Goal: Task Accomplishment & Management: Use online tool/utility

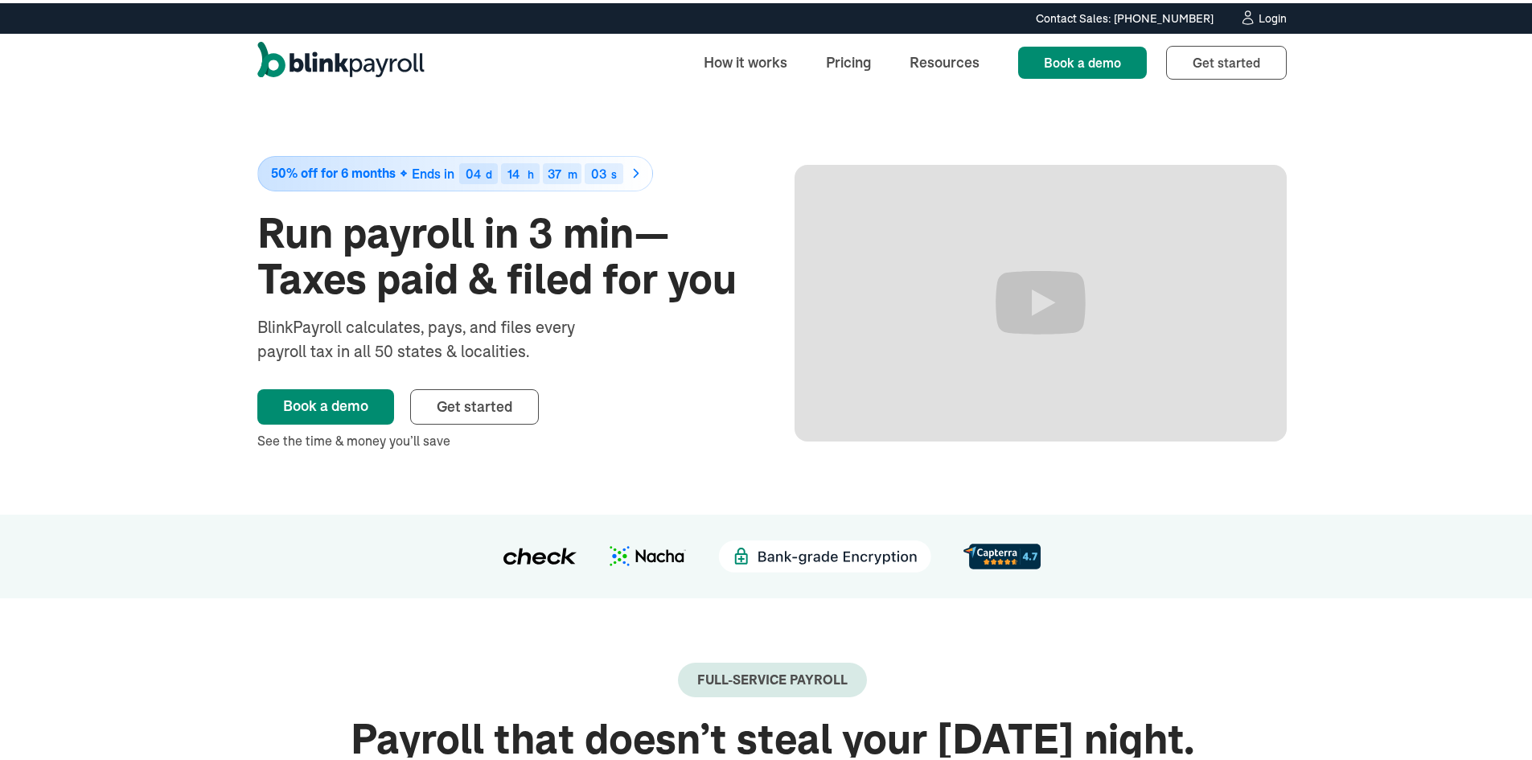
click at [1272, 14] on div "Login" at bounding box center [1273, 15] width 28 height 11
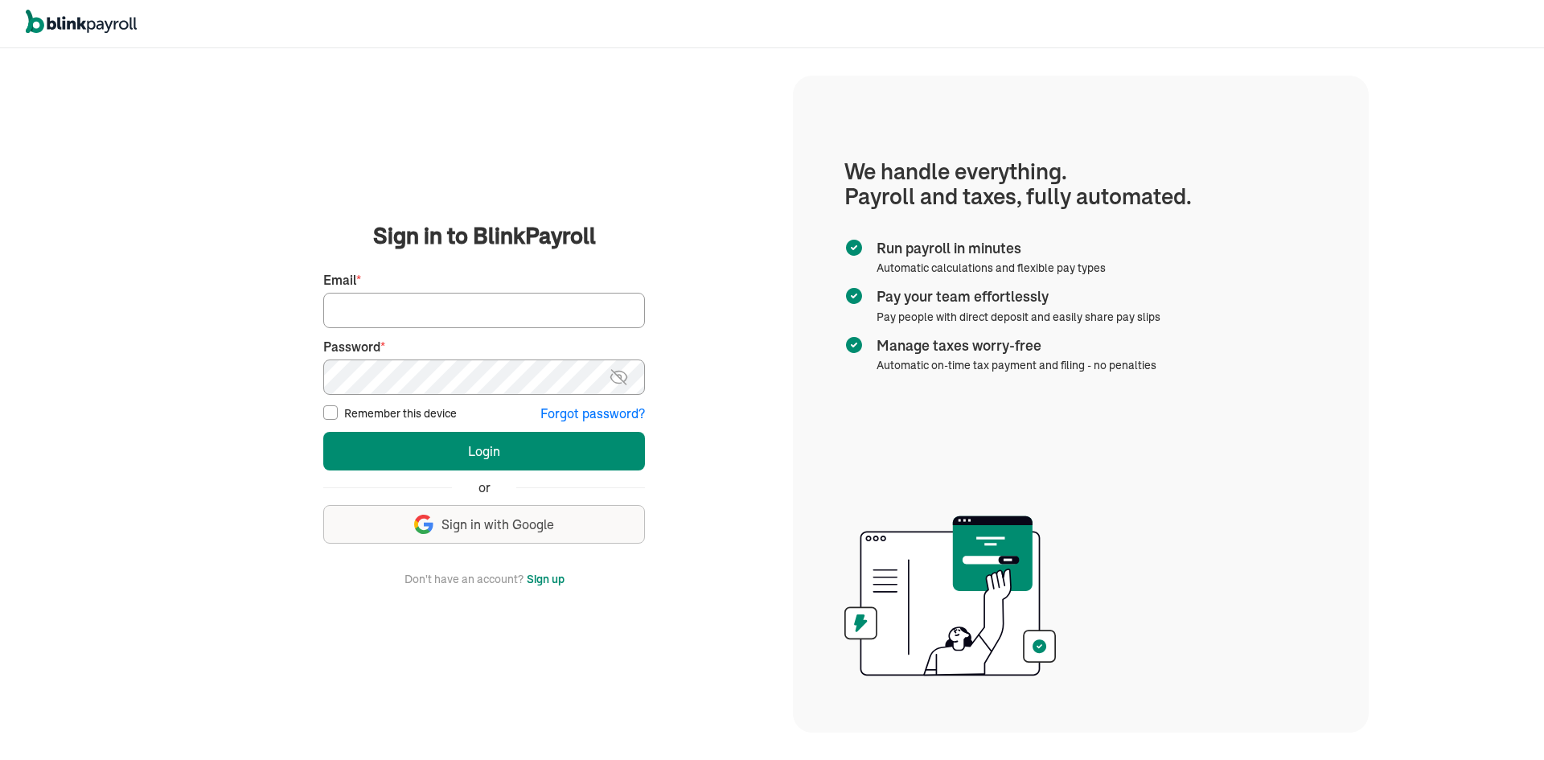
click at [447, 314] on input "Email *" at bounding box center [484, 310] width 322 height 35
type input "[EMAIL_ADDRESS][DOMAIN_NAME]"
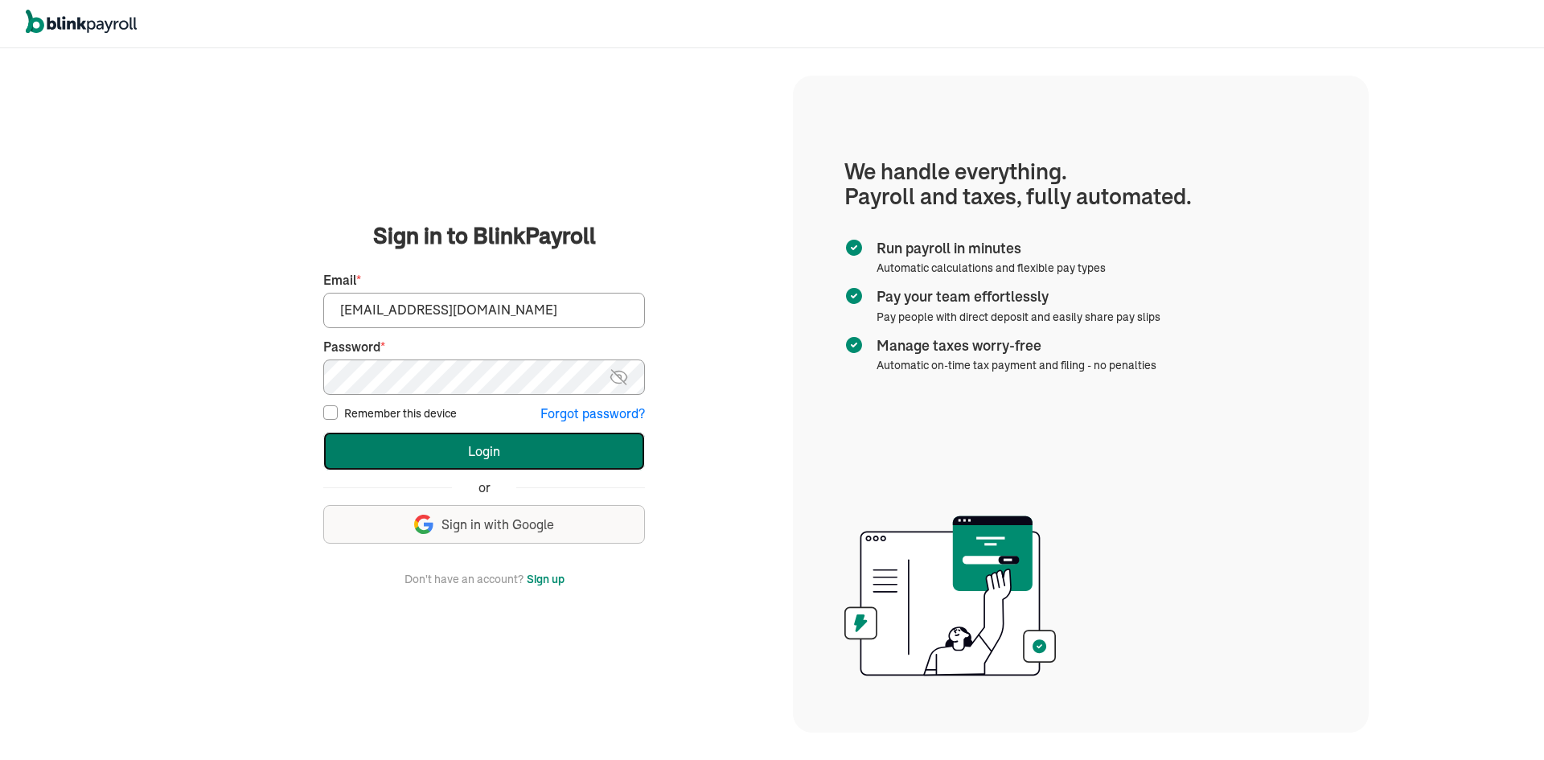
click at [377, 449] on button "Login" at bounding box center [484, 451] width 322 height 39
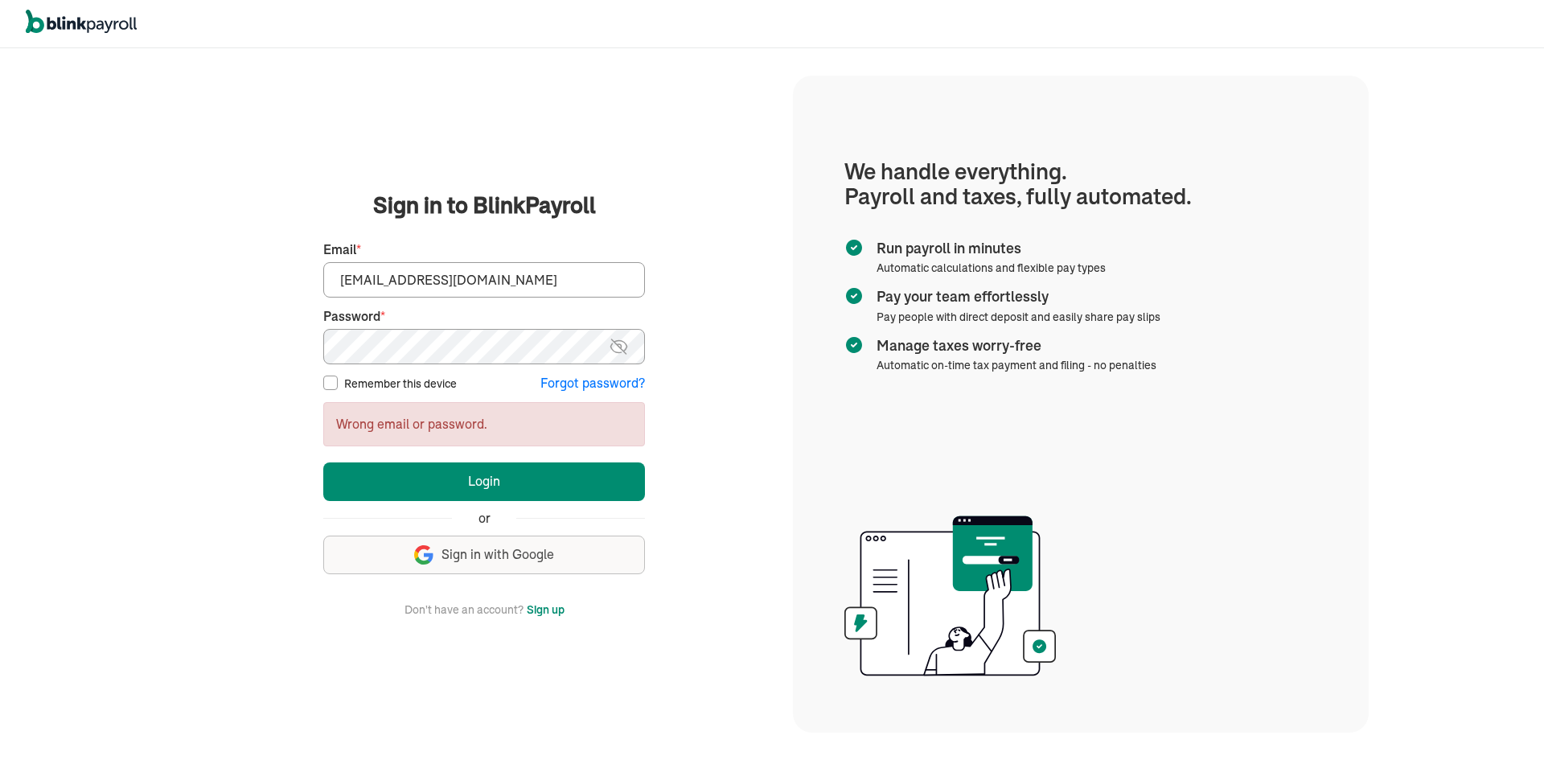
click at [277, 355] on main "Sign in to BlinkPayroll Sign in 30-day free trial Sign up now, get 20% off for …" at bounding box center [484, 403] width 579 height 429
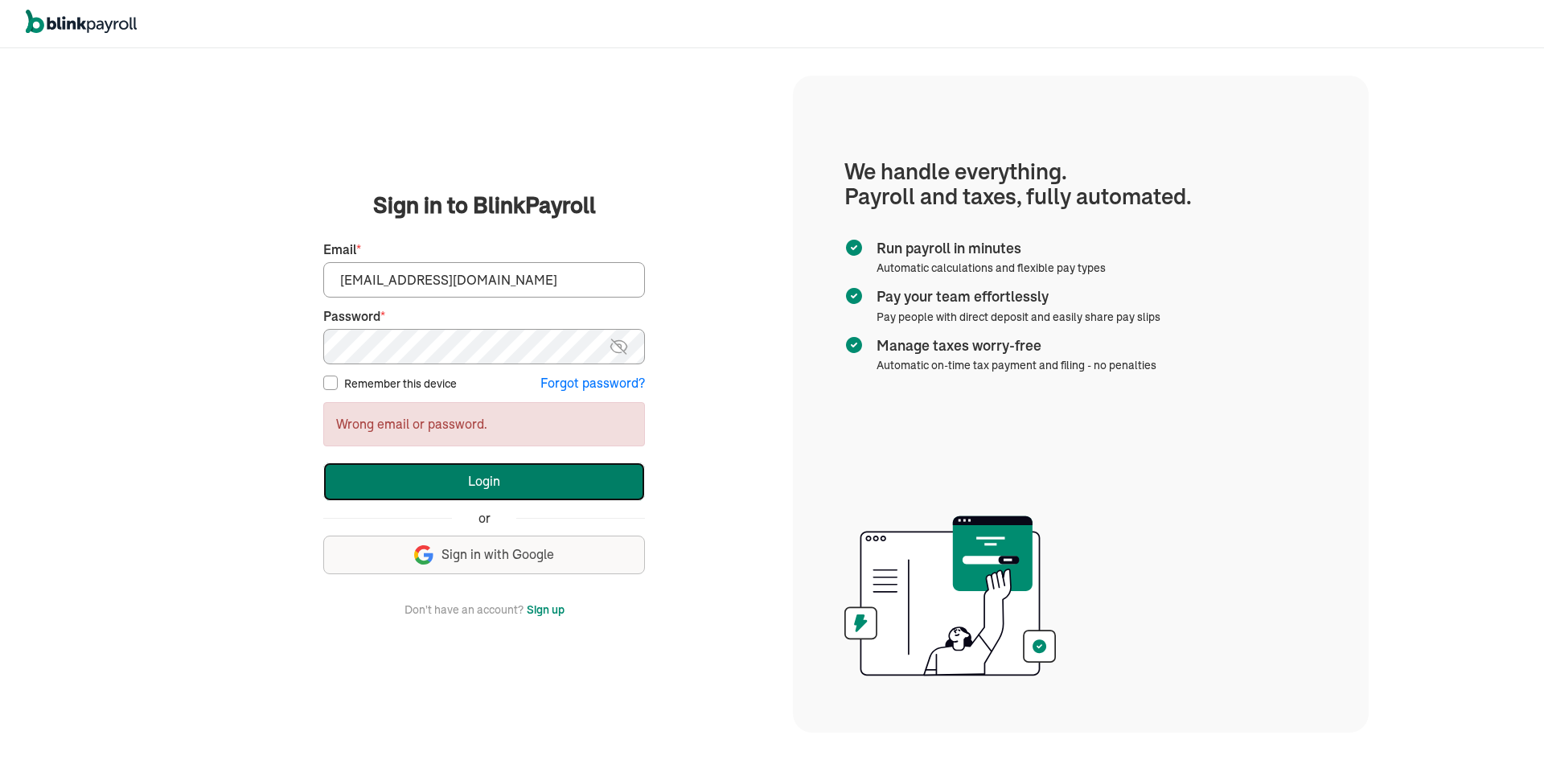
click at [370, 491] on button "Login" at bounding box center [484, 481] width 322 height 39
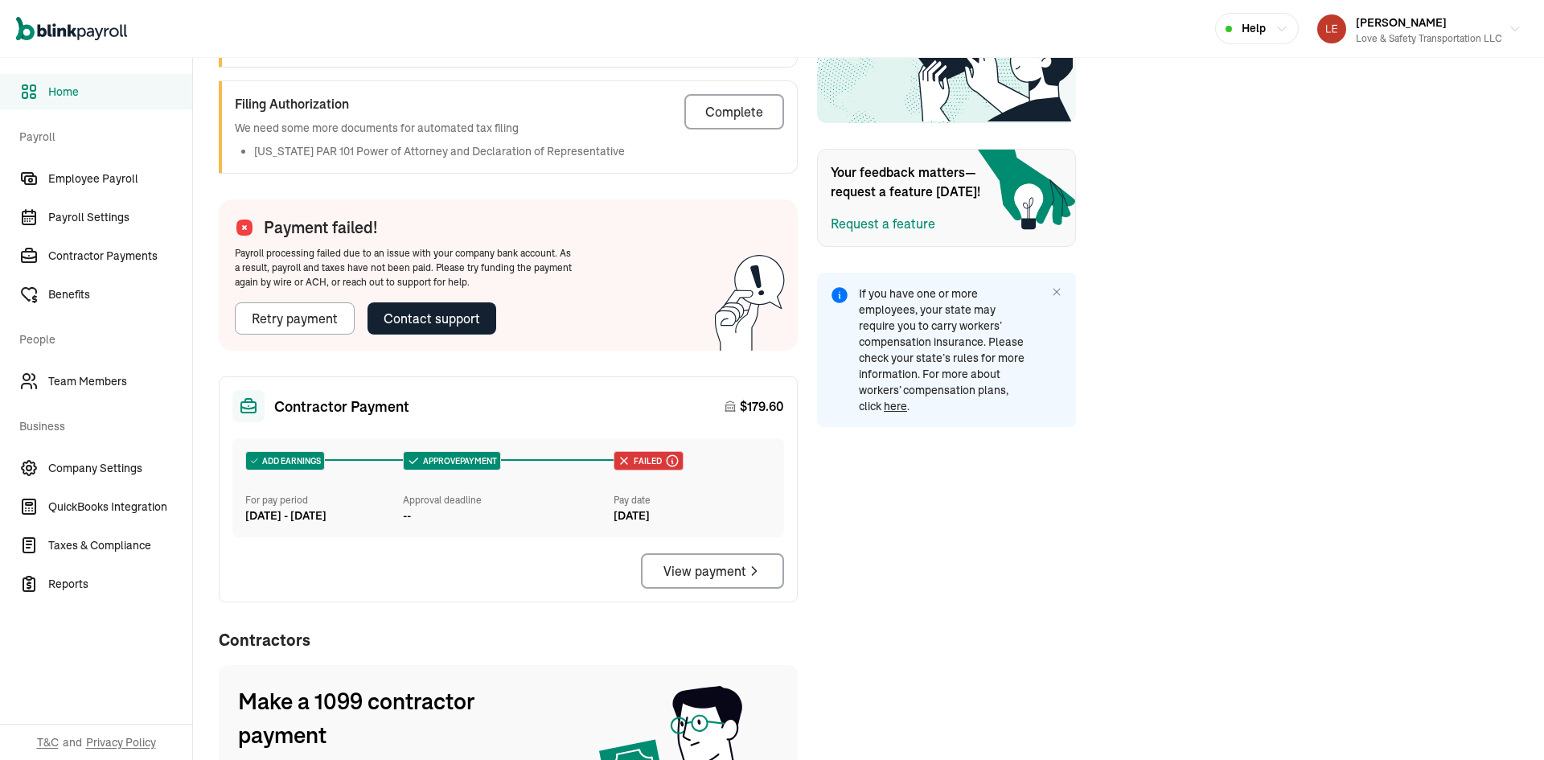
scroll to position [534, 0]
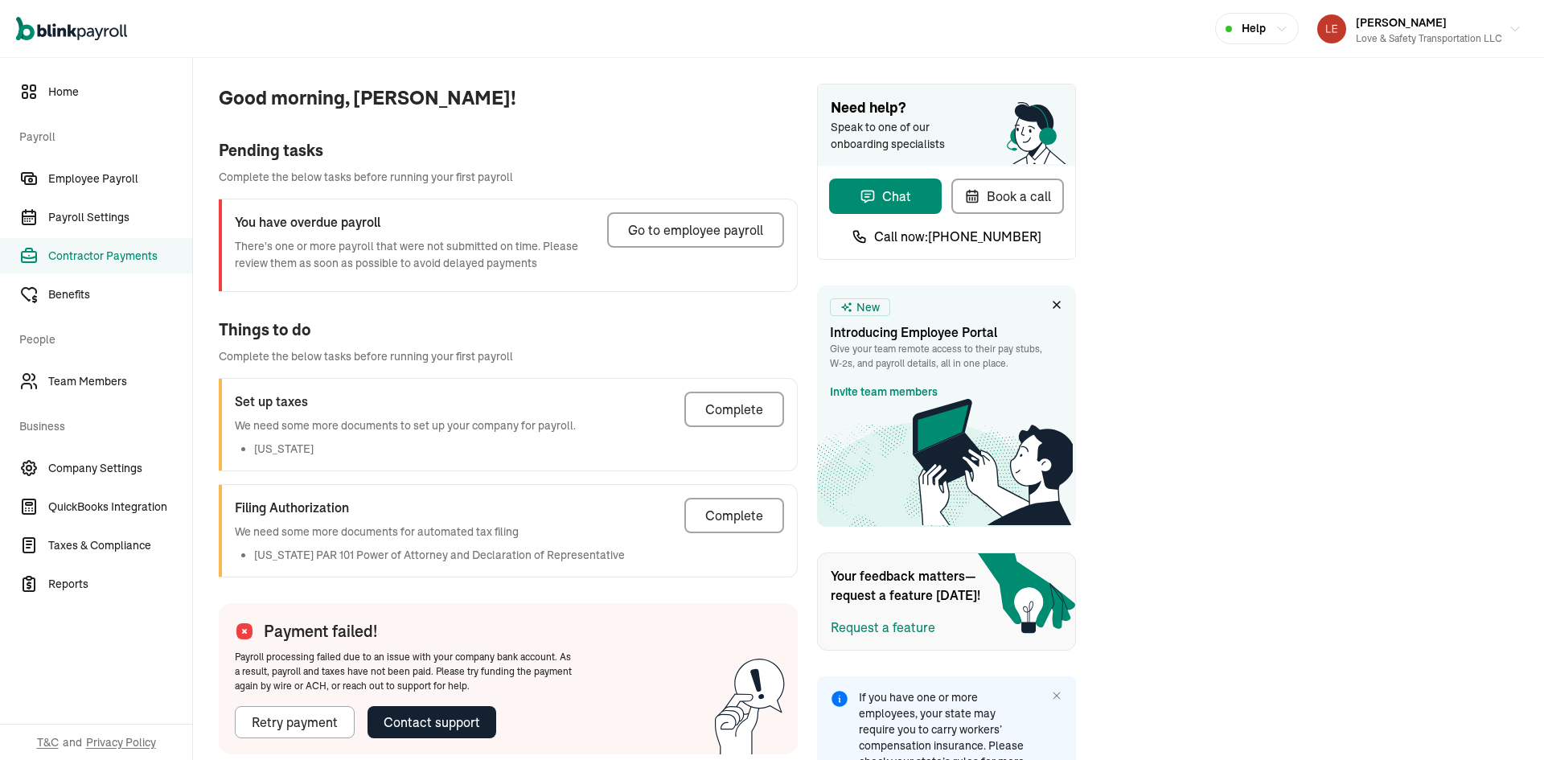
select select "direct_deposit"
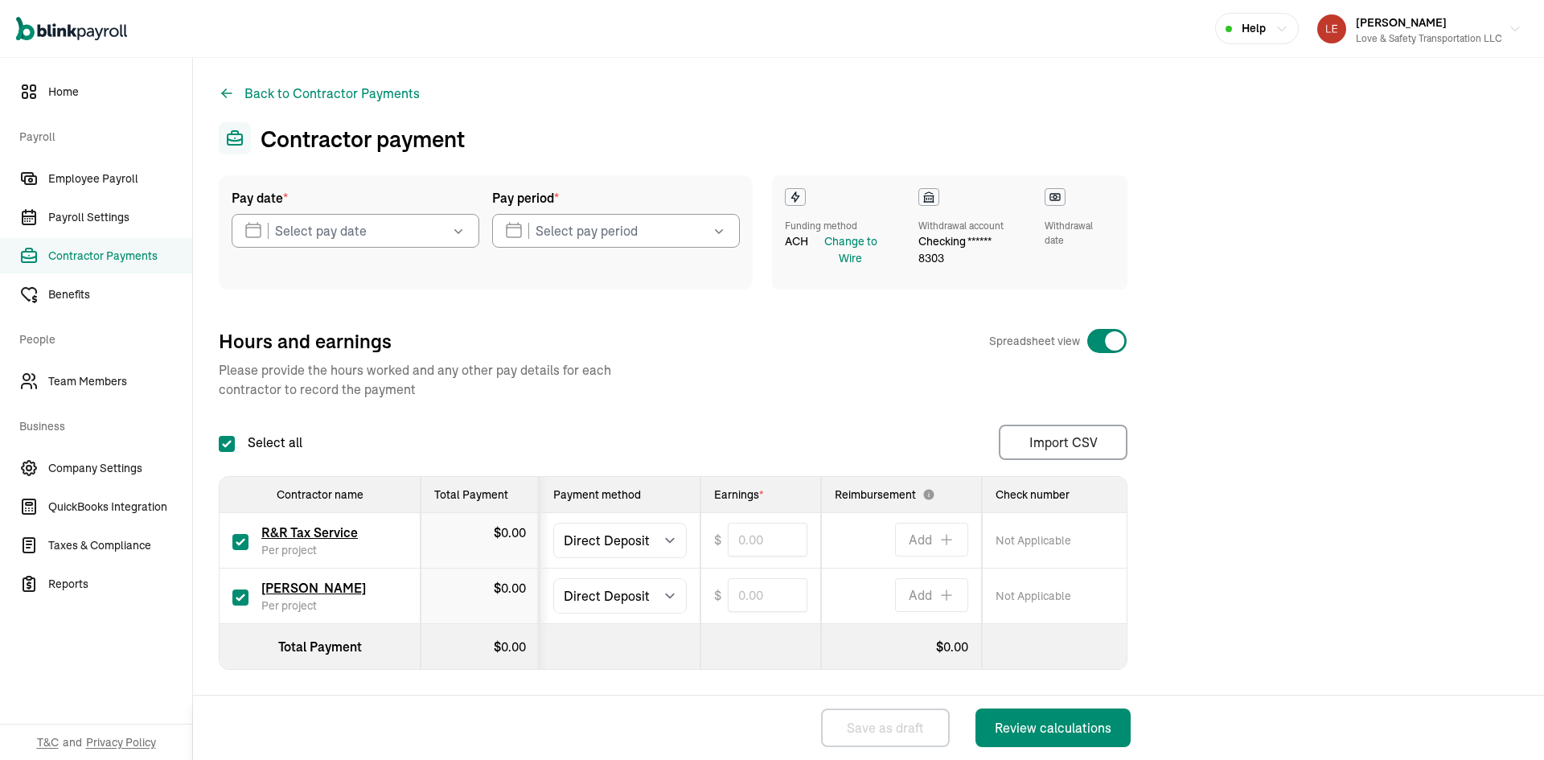
click at [238, 544] on input "checkbox" at bounding box center [240, 542] width 16 height 16
checkbox input "false"
type input "0.00"
click at [657, 597] on select "Select method Direct Deposit Cash/Check" at bounding box center [620, 595] width 134 height 35
select select "manual"
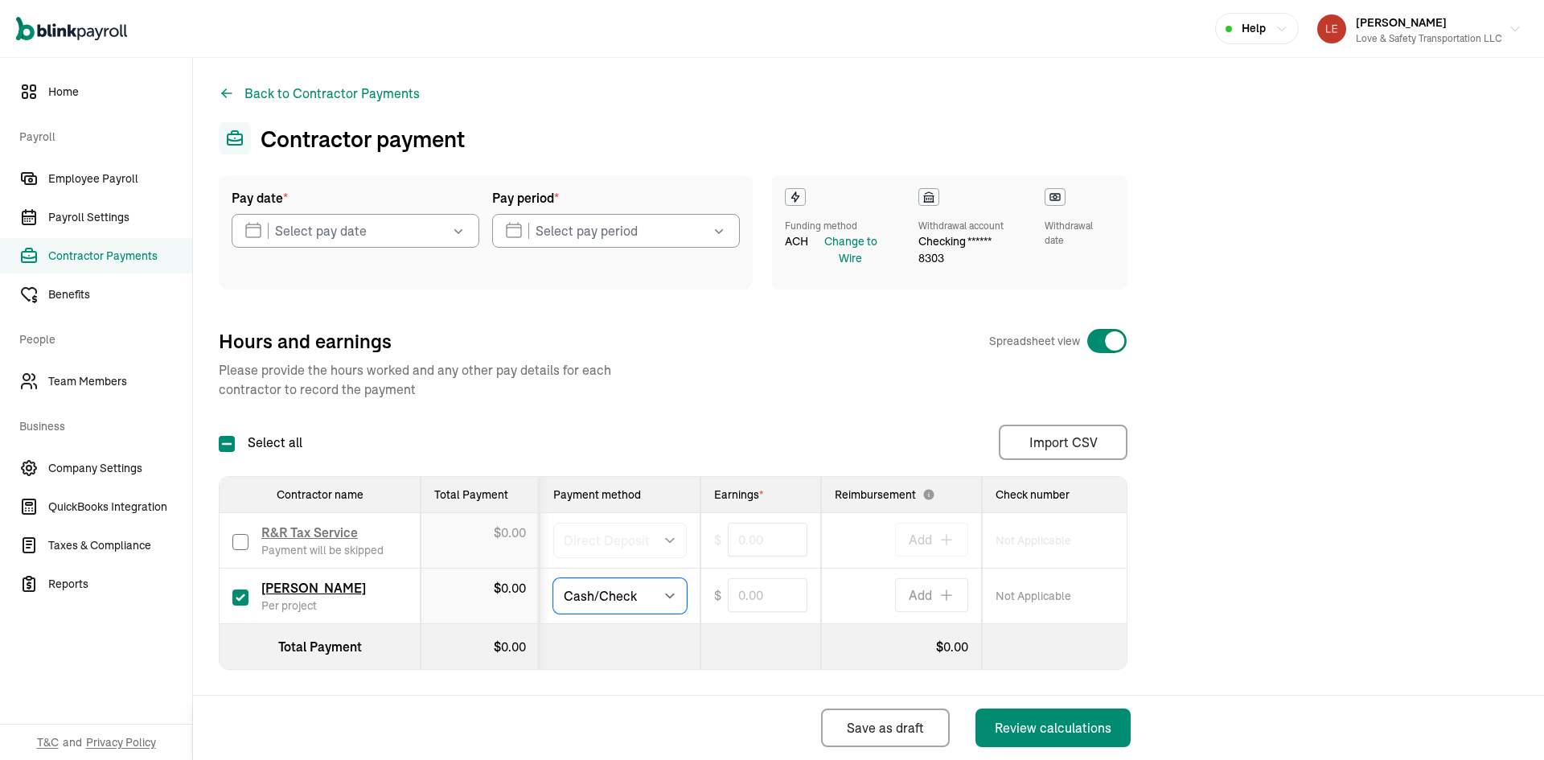
click at [553, 578] on select "Select method Direct Deposit Cash/Check" at bounding box center [620, 595] width 134 height 35
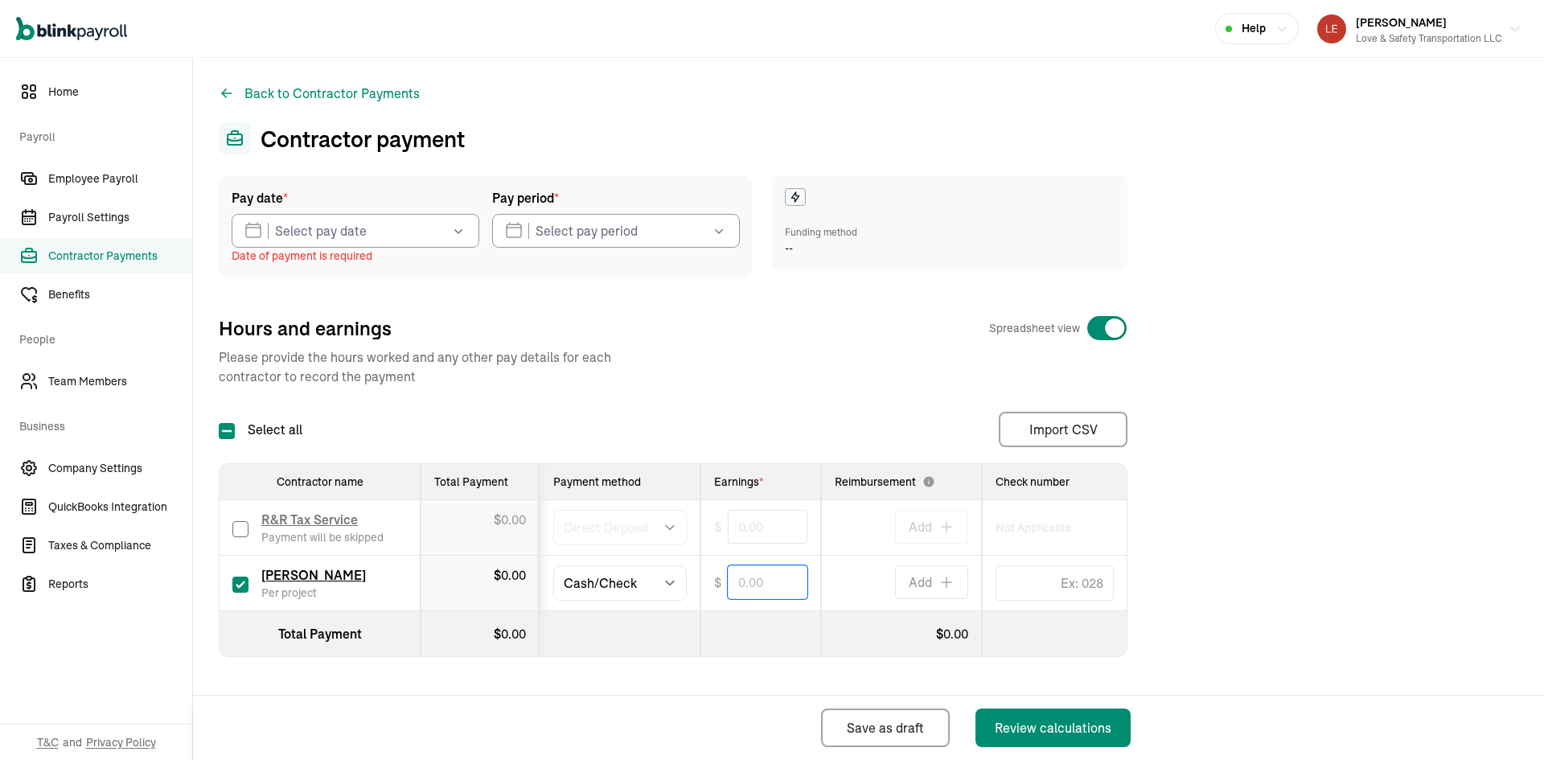
click at [764, 582] on input "text" at bounding box center [768, 582] width 80 height 34
type input "264.00"
click at [1075, 738] on button "Review calculations" at bounding box center [1053, 728] width 155 height 39
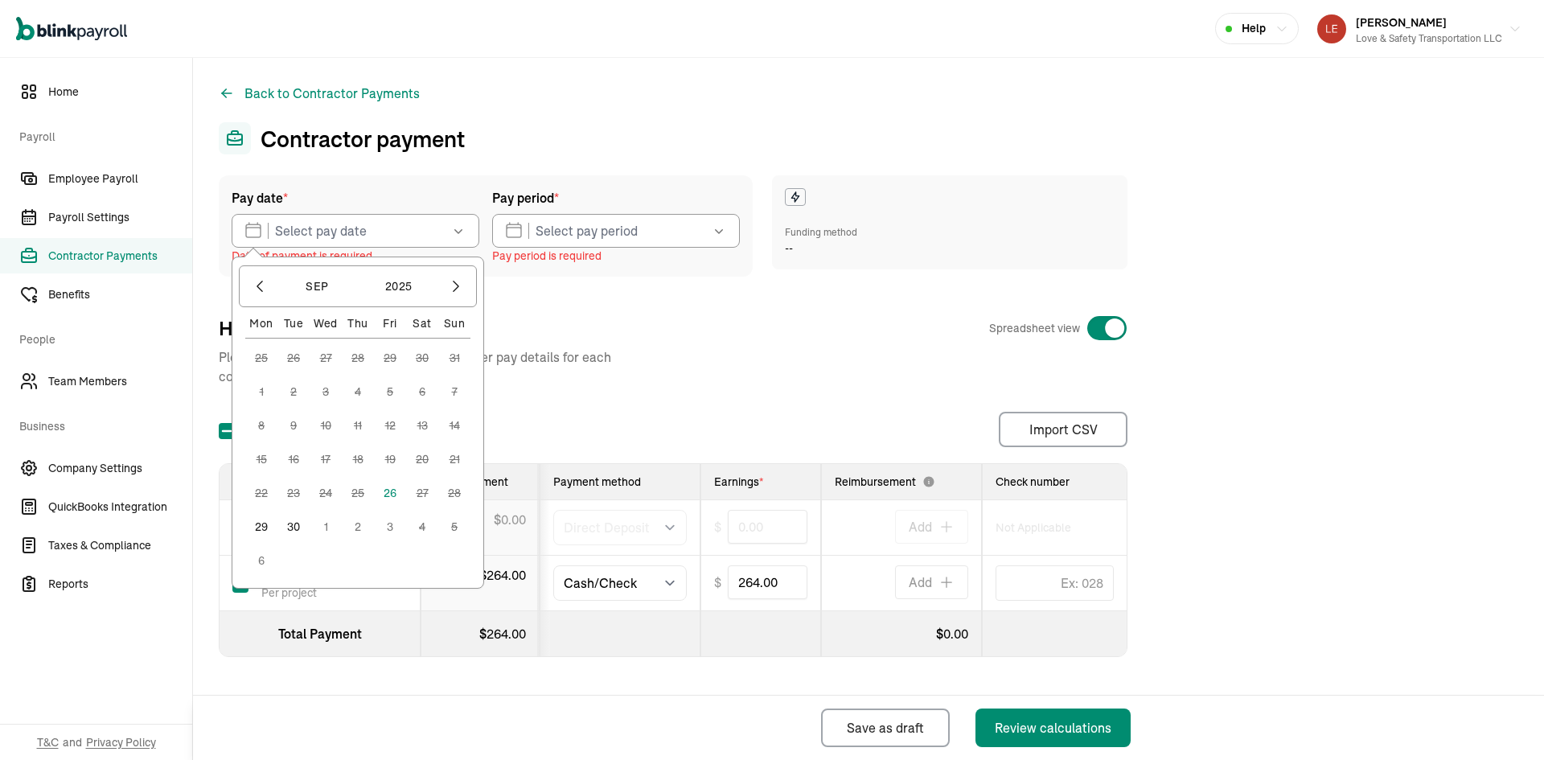
click at [260, 527] on button "29" at bounding box center [261, 527] width 32 height 32
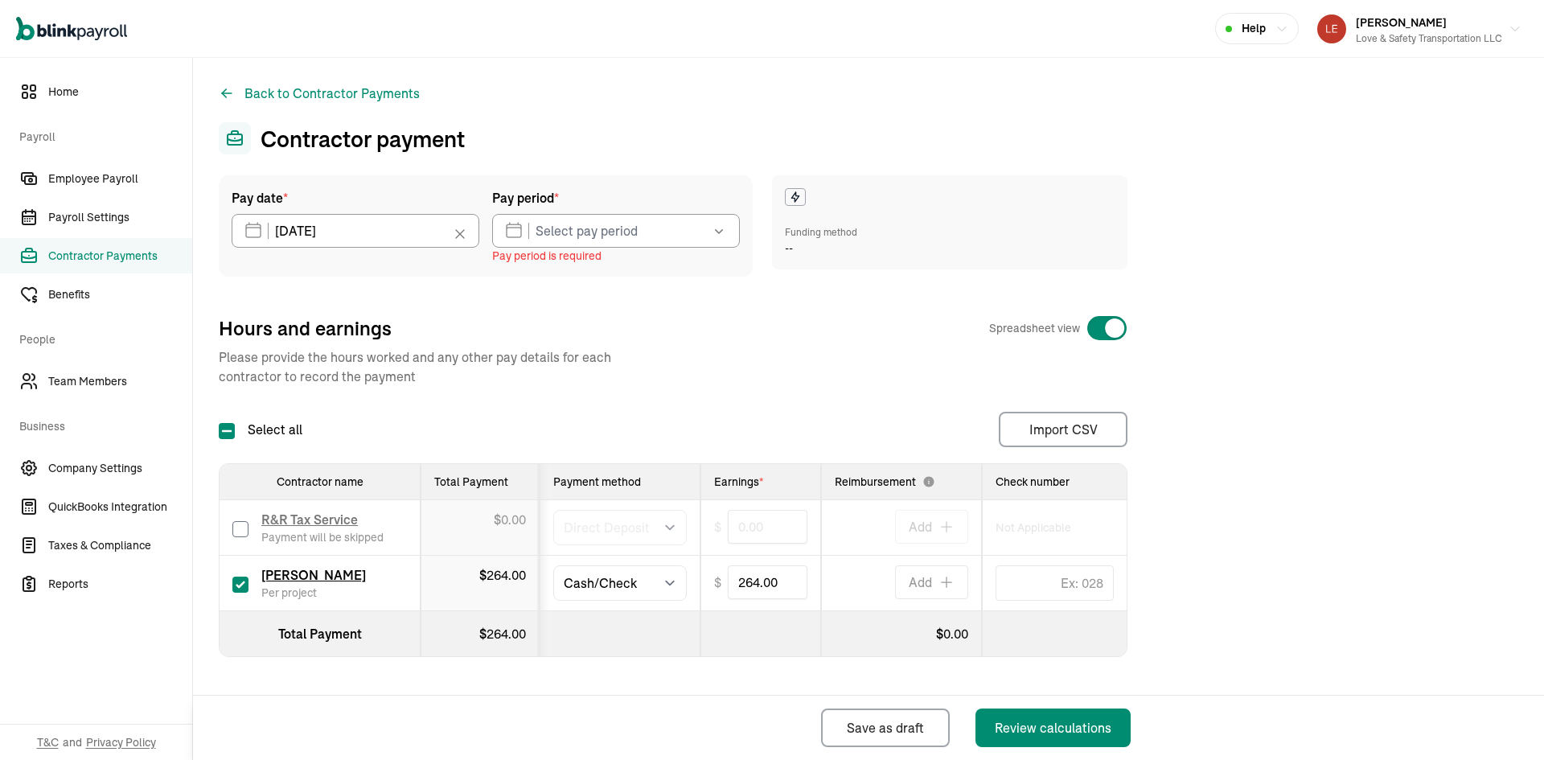
click at [716, 233] on icon "button" at bounding box center [719, 231] width 16 height 16
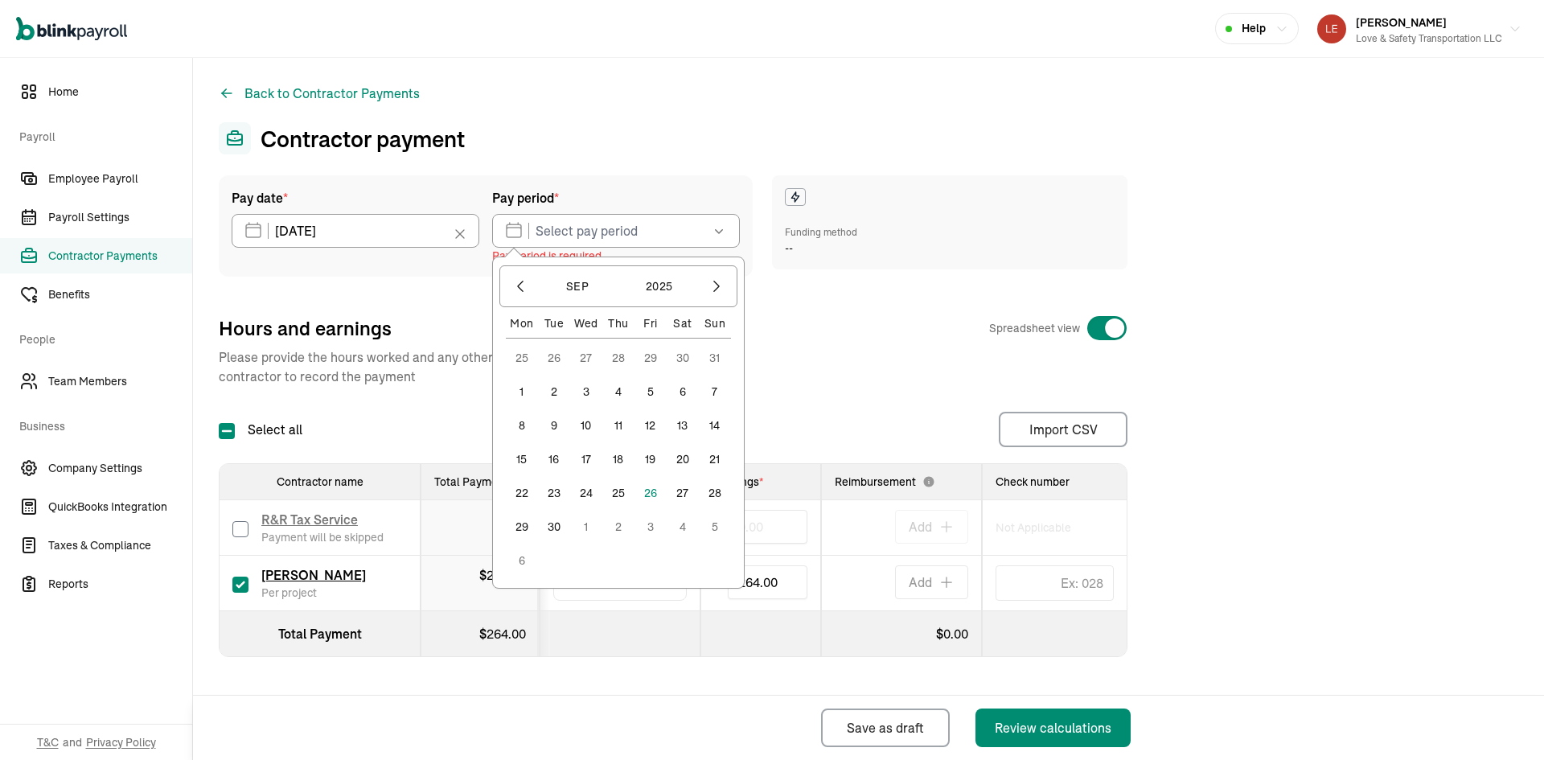
click at [621, 428] on button "11" at bounding box center [618, 425] width 32 height 32
click at [586, 458] on button "17" at bounding box center [586, 459] width 32 height 32
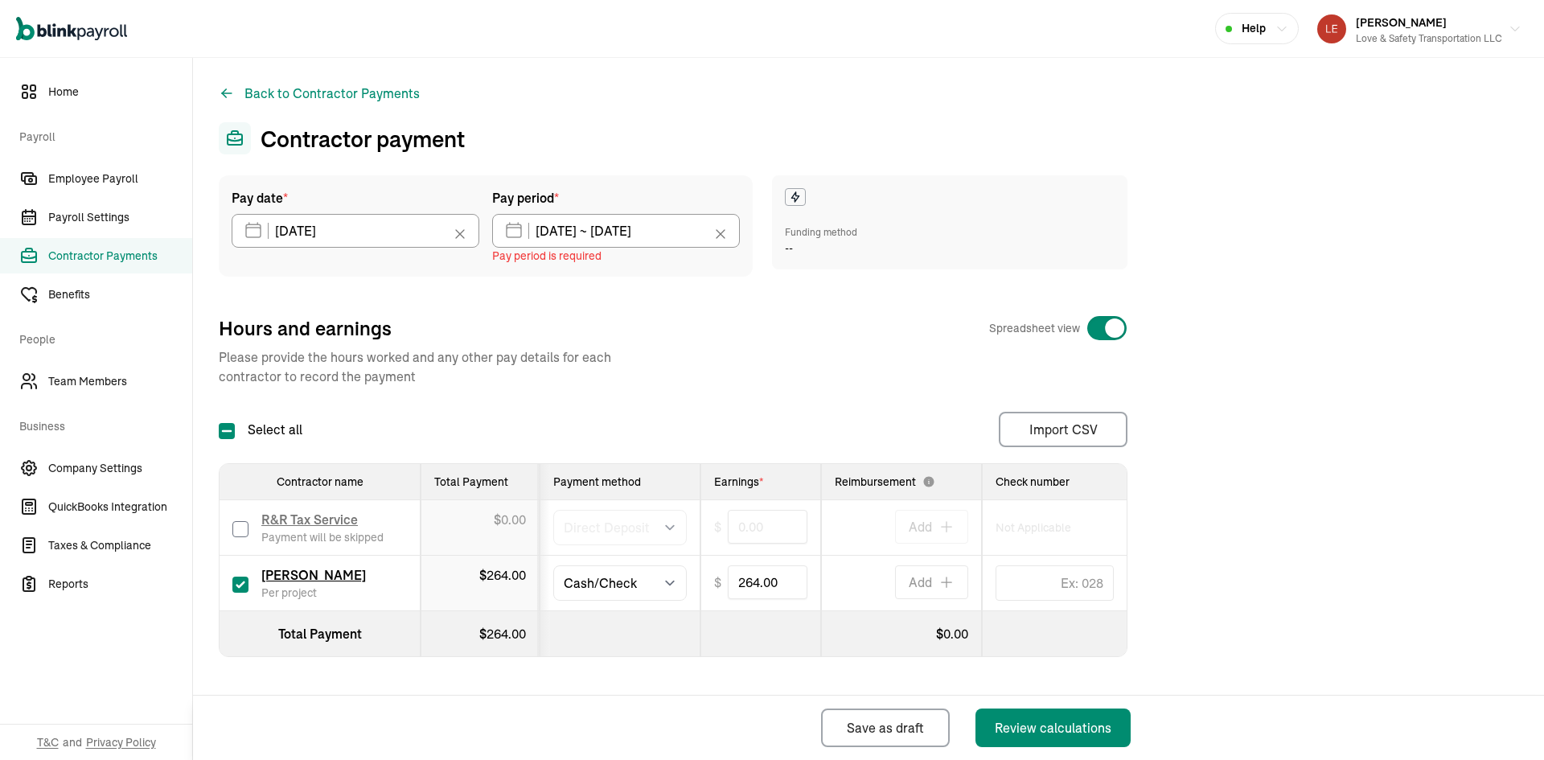
type input "[DATE] ~ [DATE]"
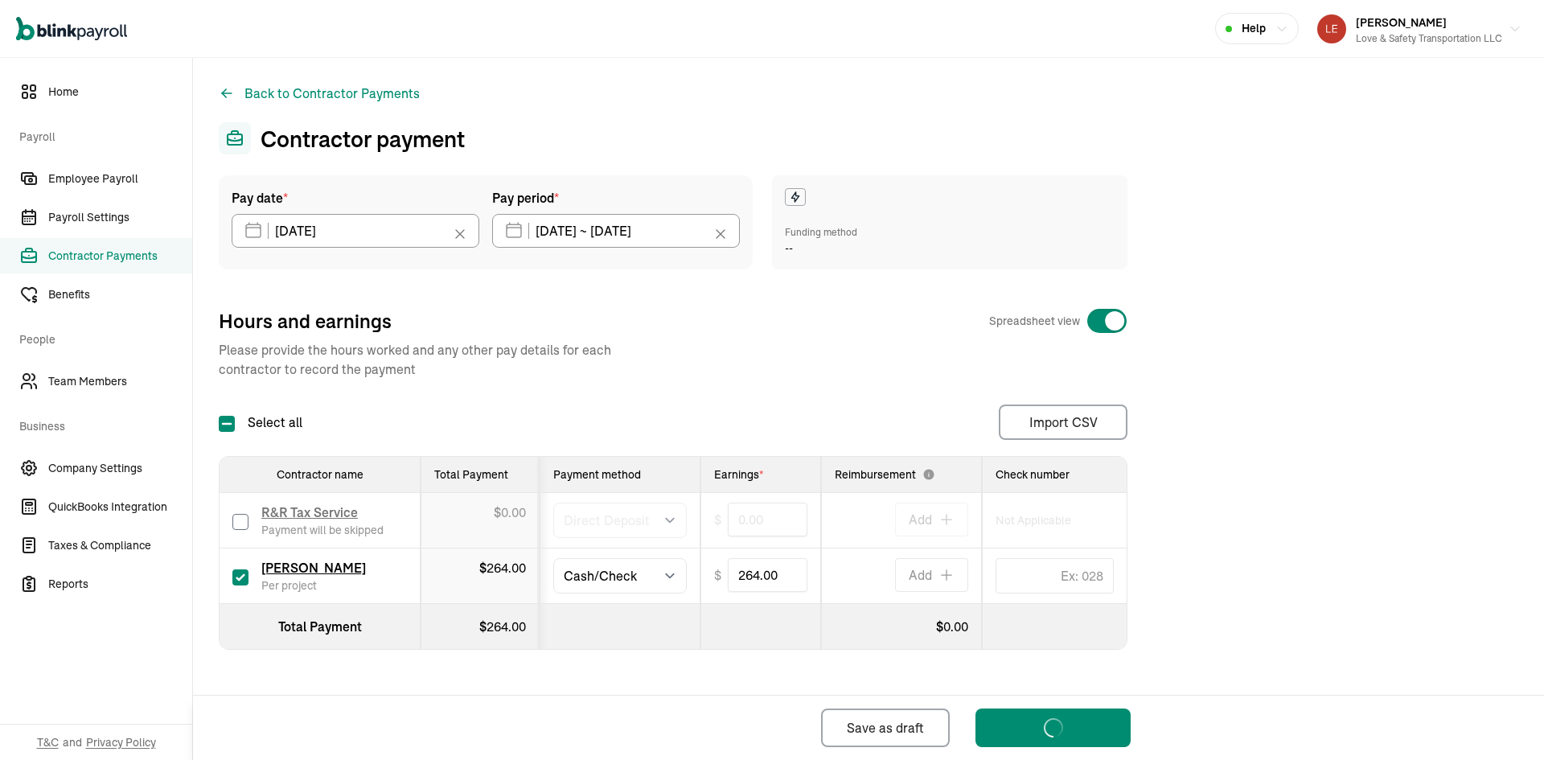
select select "direct_deposit"
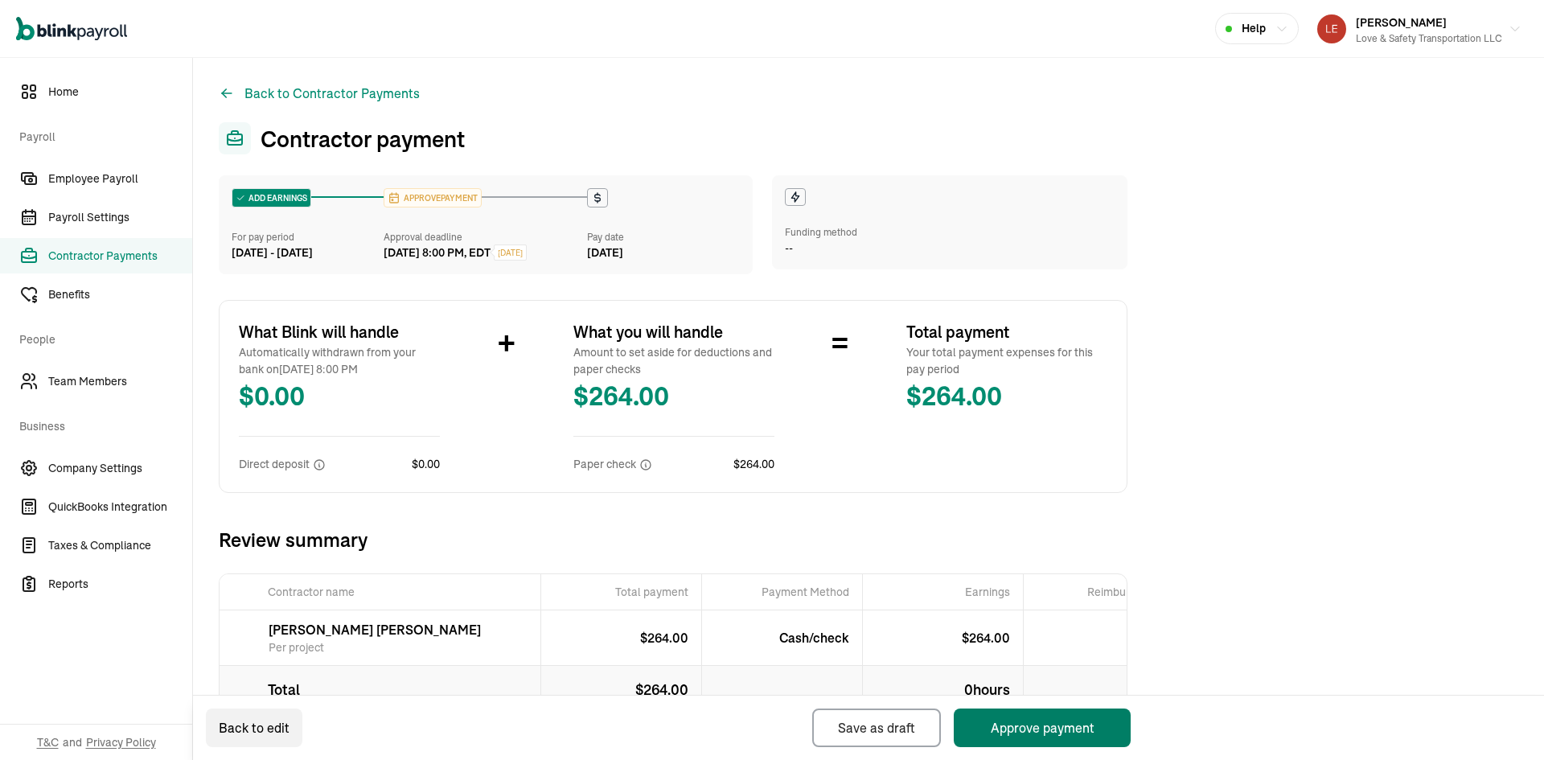
click at [1022, 722] on button "Approve payment" at bounding box center [1042, 728] width 177 height 39
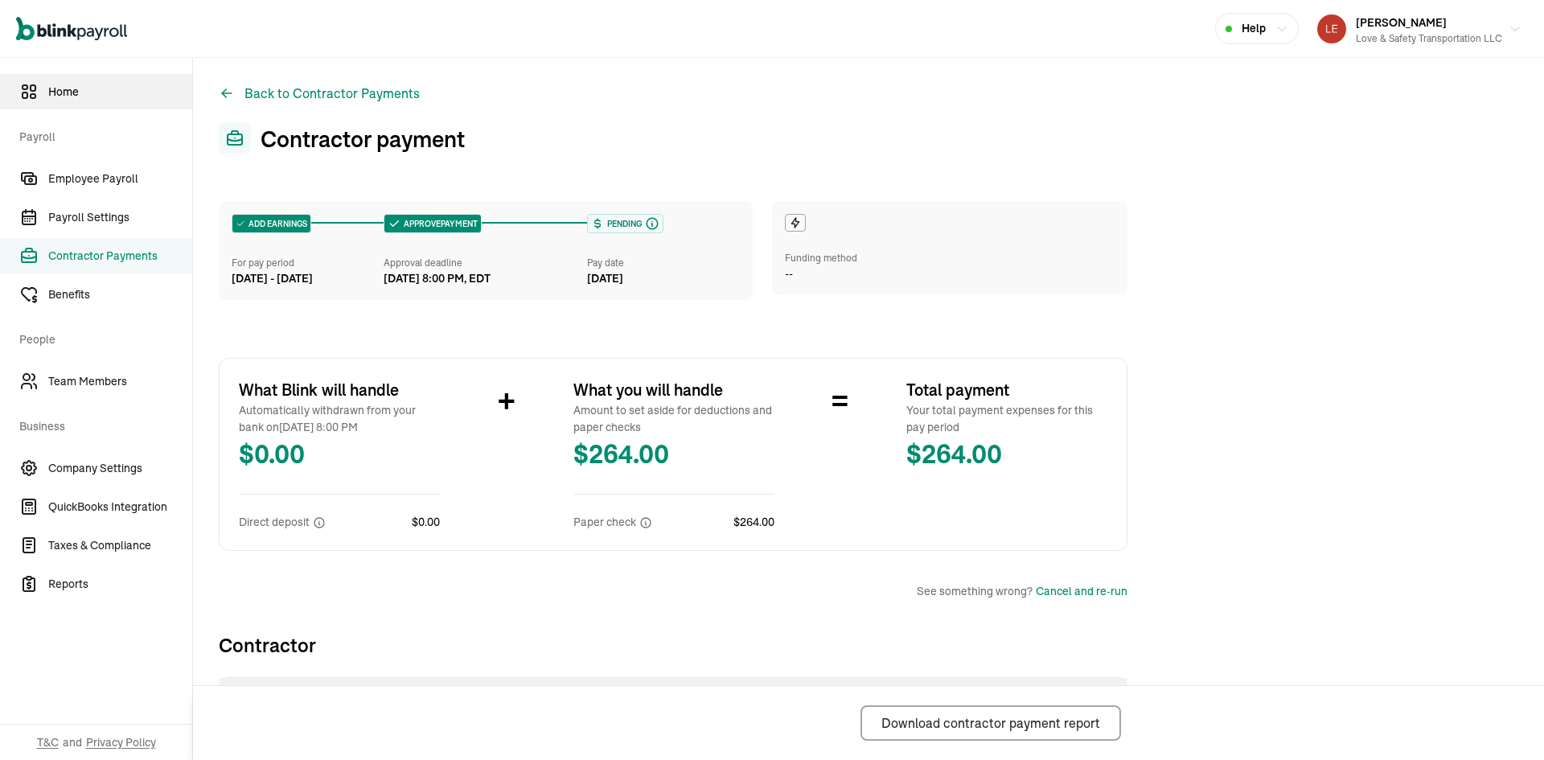
click at [76, 97] on span "Home" at bounding box center [120, 92] width 144 height 17
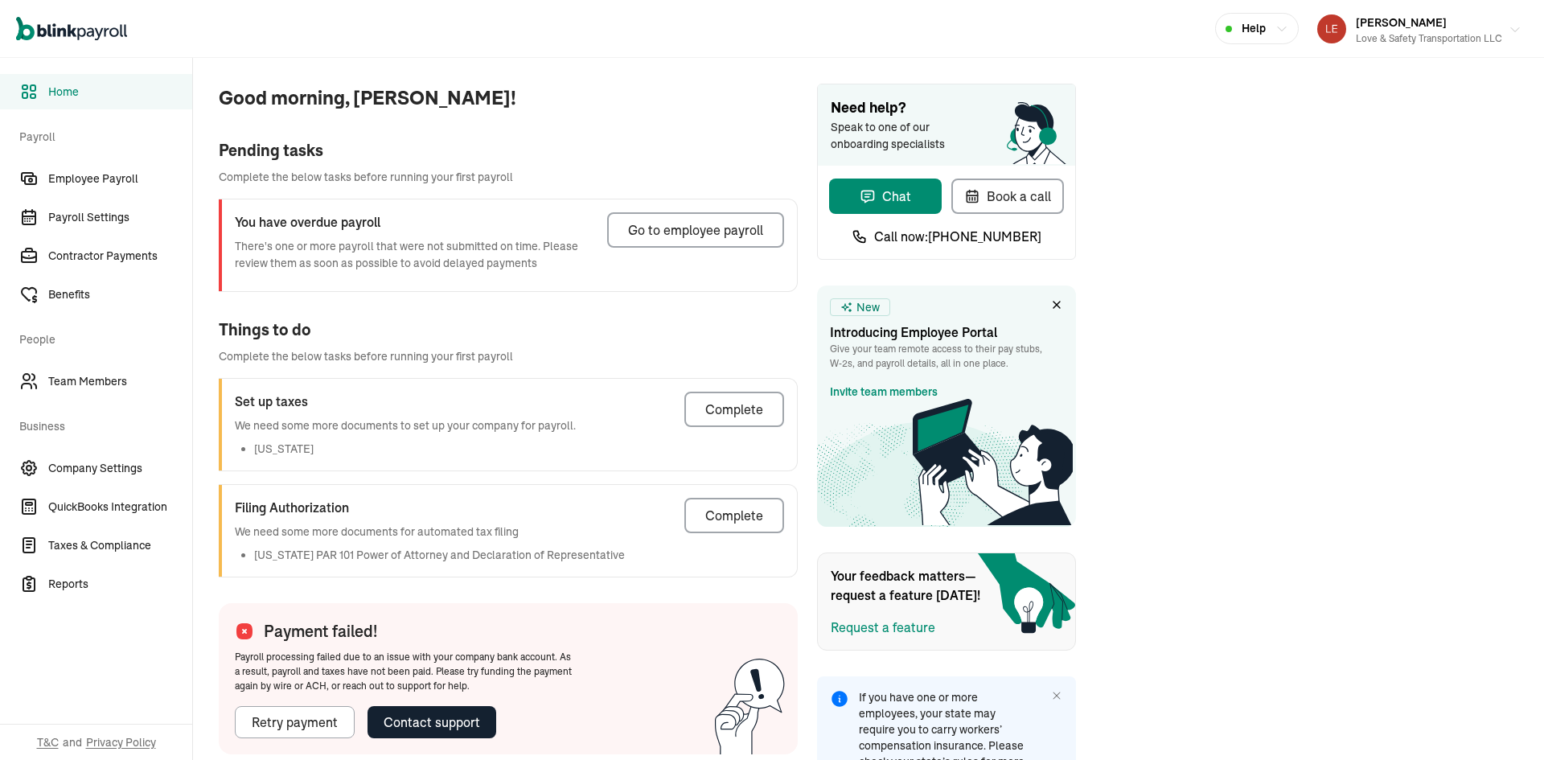
click at [1509, 28] on icon "button" at bounding box center [1515, 29] width 13 height 13
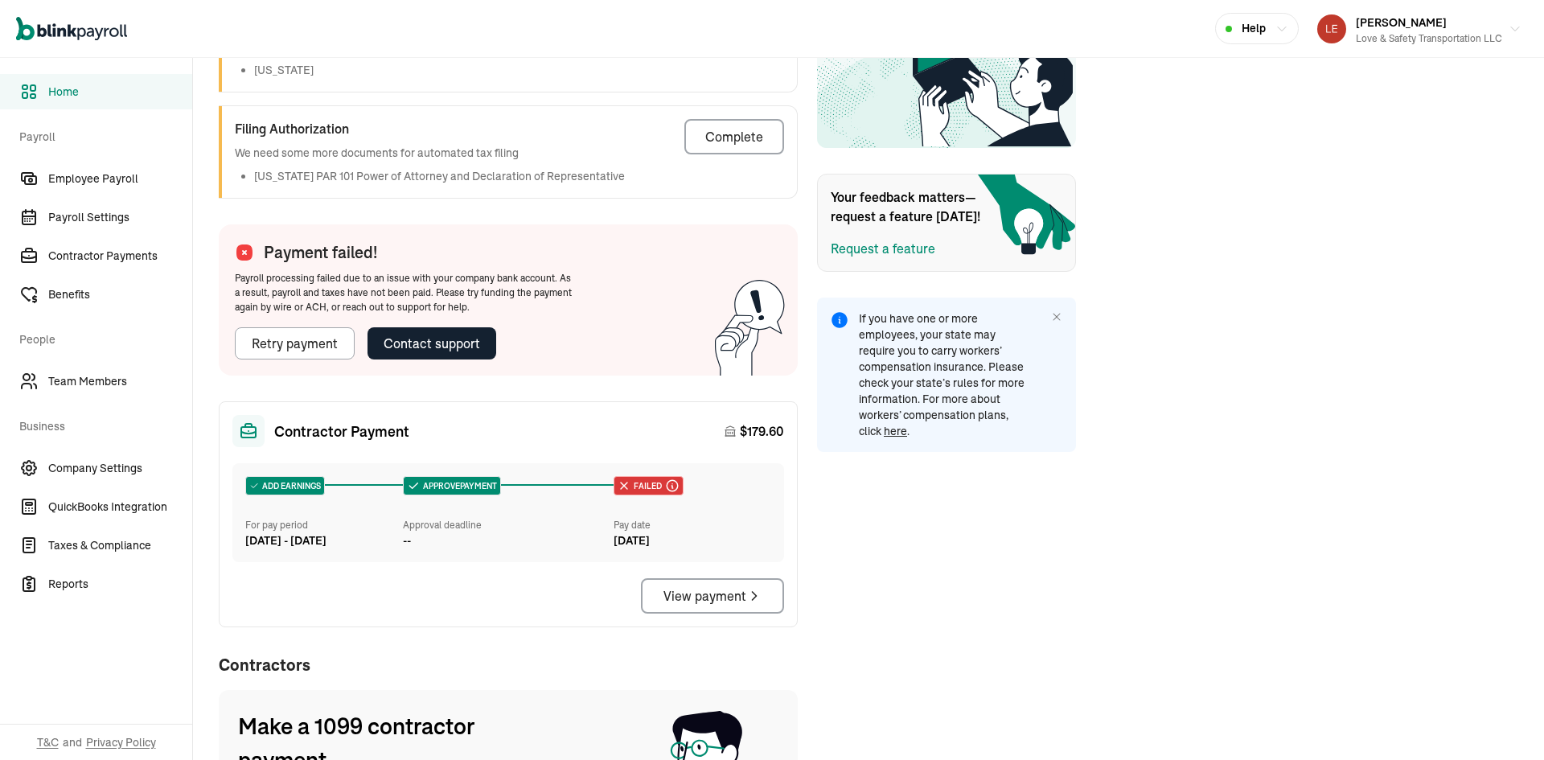
scroll to position [534, 0]
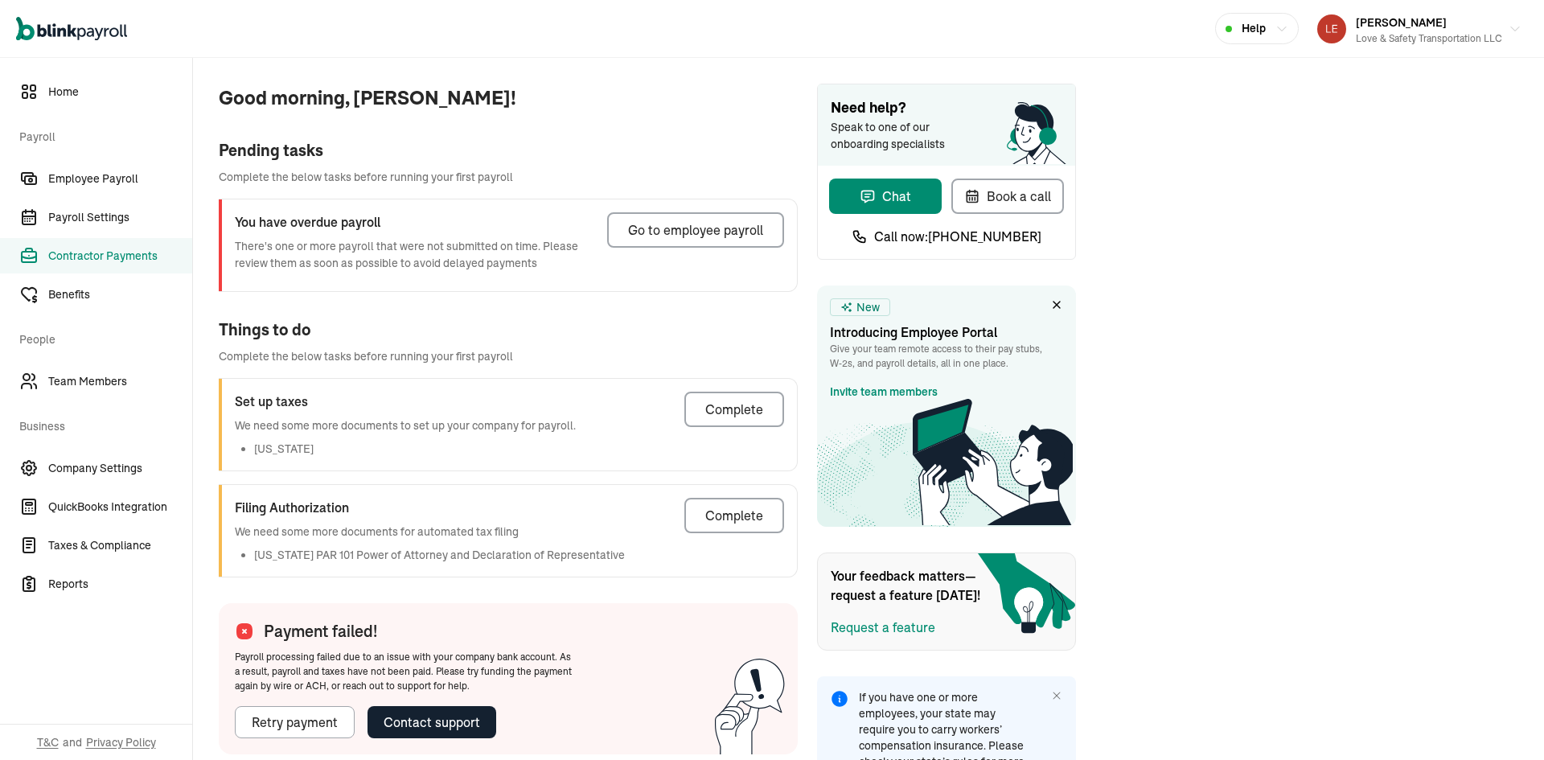
select select "direct_deposit"
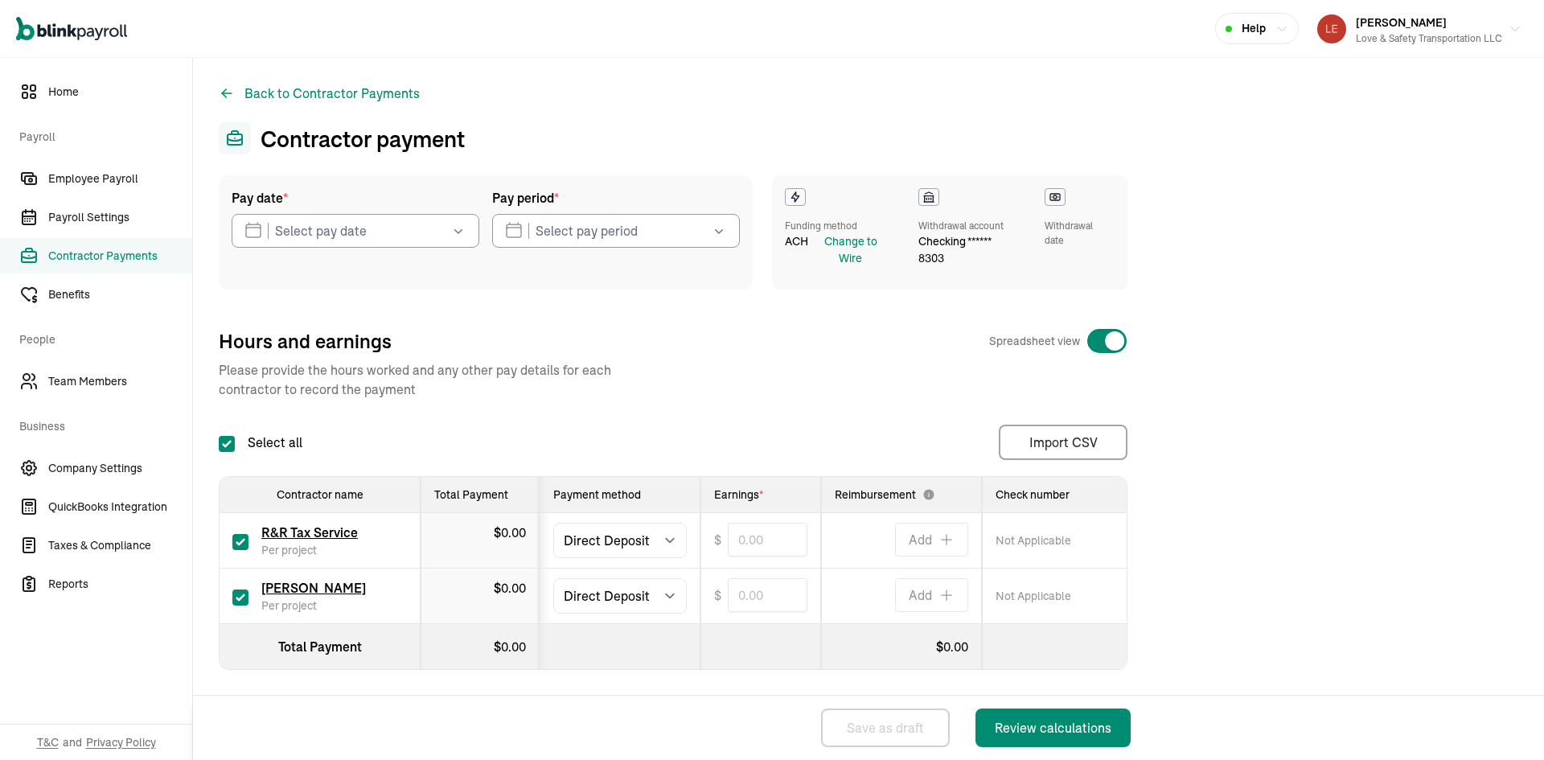
click at [238, 544] on input "checkbox" at bounding box center [240, 542] width 16 height 16
checkbox input "false"
type input "0.00"
click at [657, 597] on select "Select method Direct Deposit Cash/Check" at bounding box center [620, 595] width 134 height 35
select select "manual"
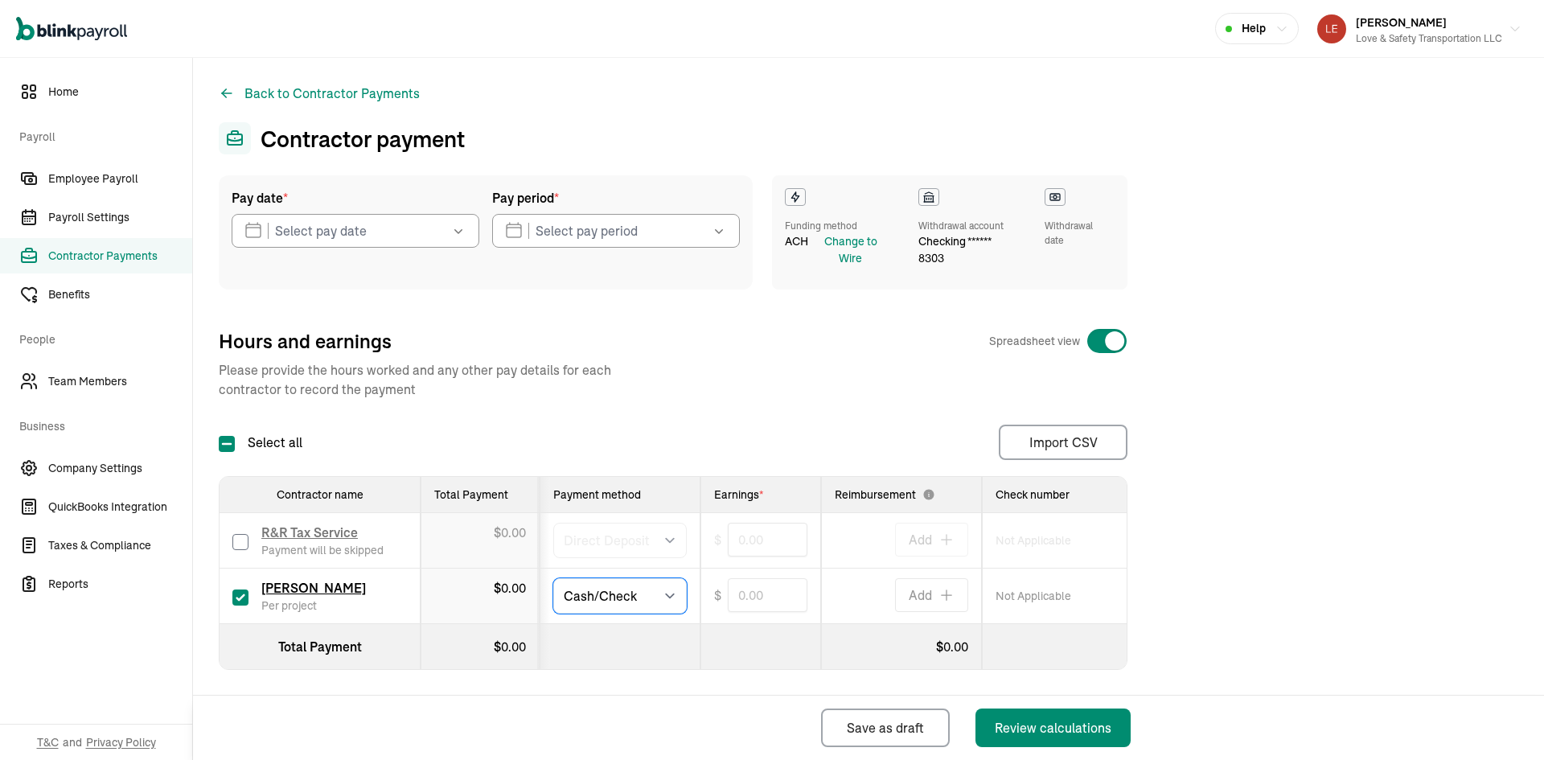
click at [553, 578] on select "Select method Direct Deposit Cash/Check" at bounding box center [620, 595] width 134 height 35
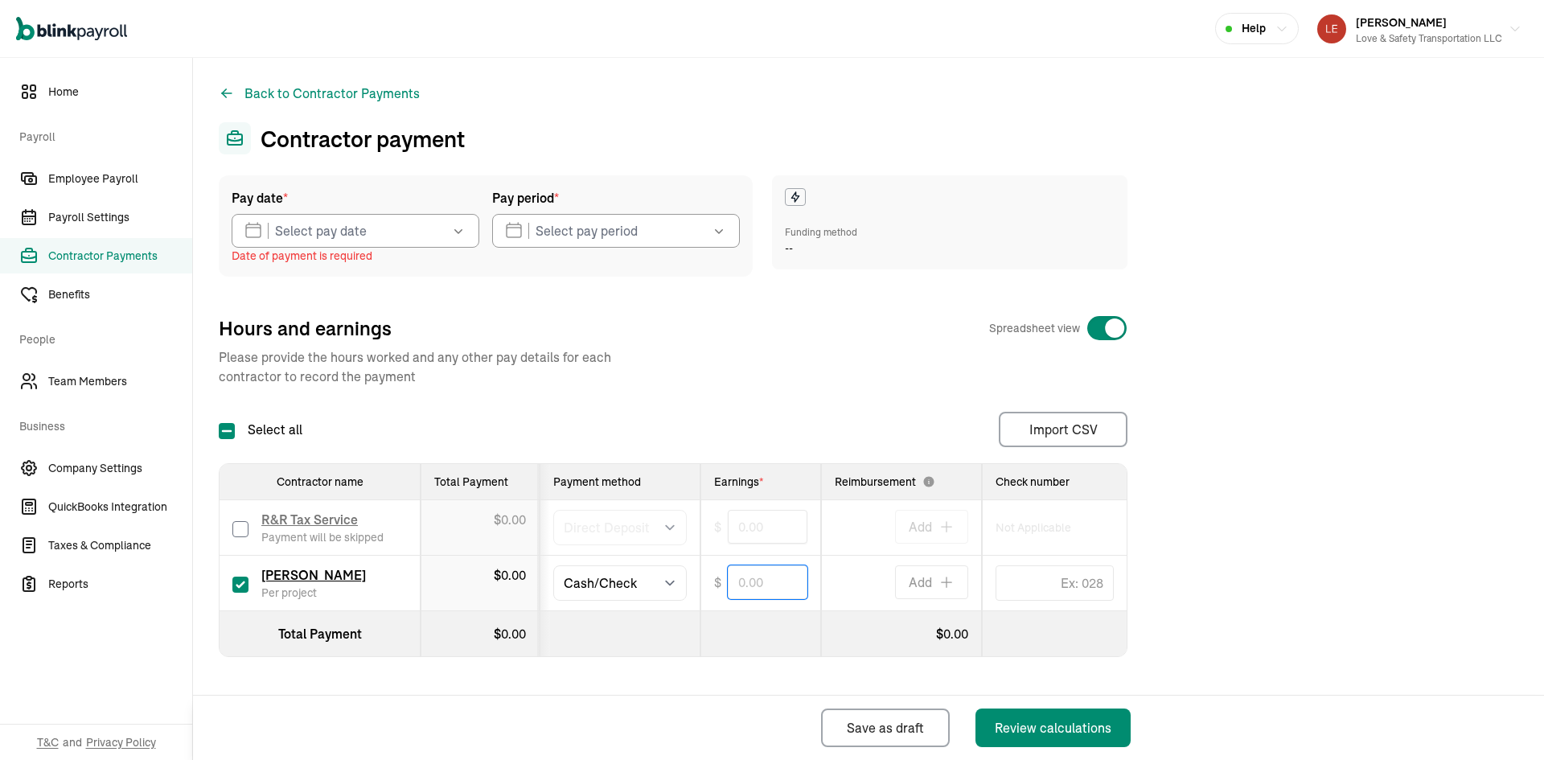
click at [764, 582] on input "text" at bounding box center [768, 582] width 80 height 34
type input "264.00"
click at [1075, 738] on button "Review calculations" at bounding box center [1053, 728] width 155 height 39
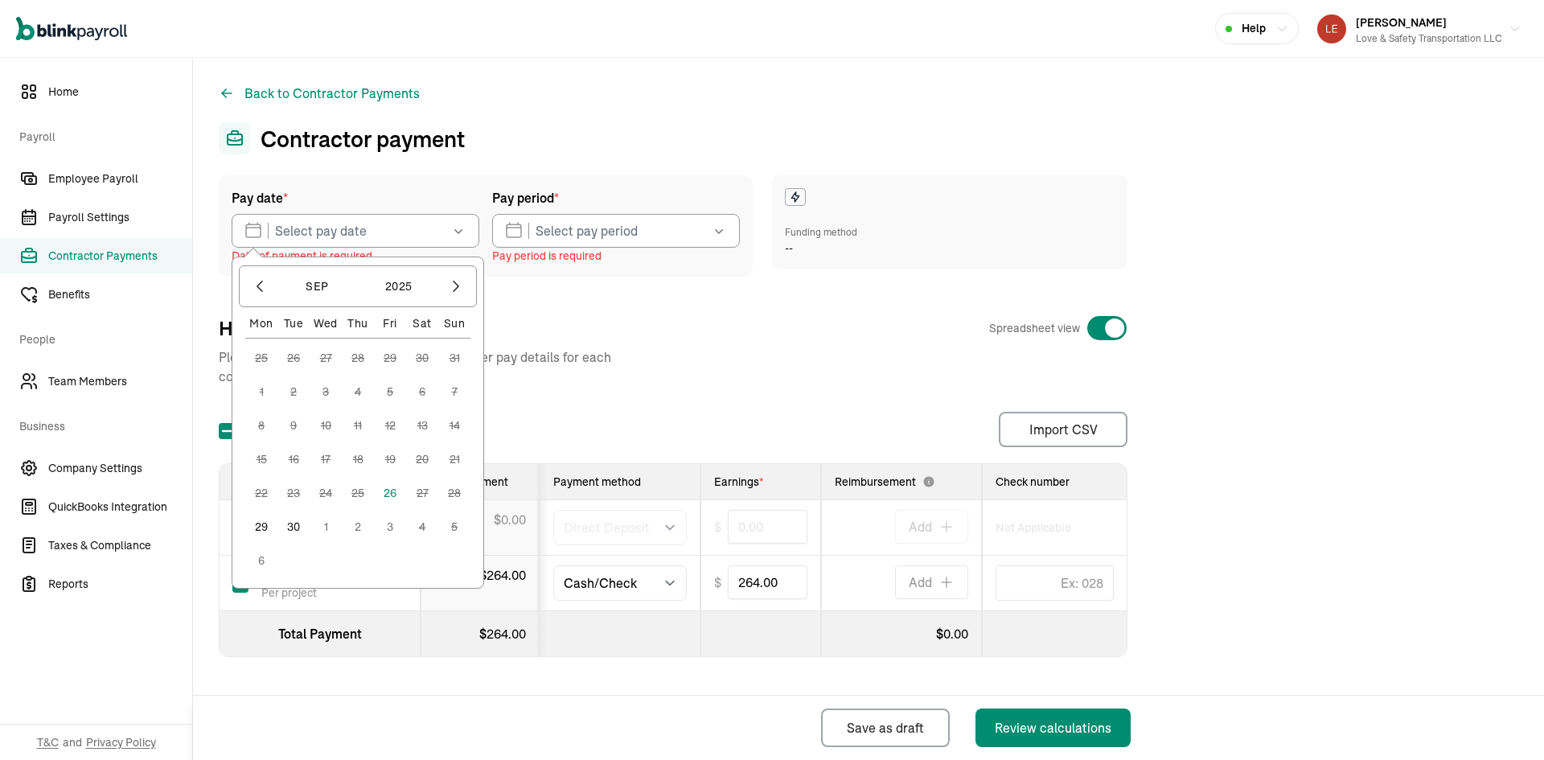
click at [260, 527] on button "29" at bounding box center [261, 527] width 32 height 32
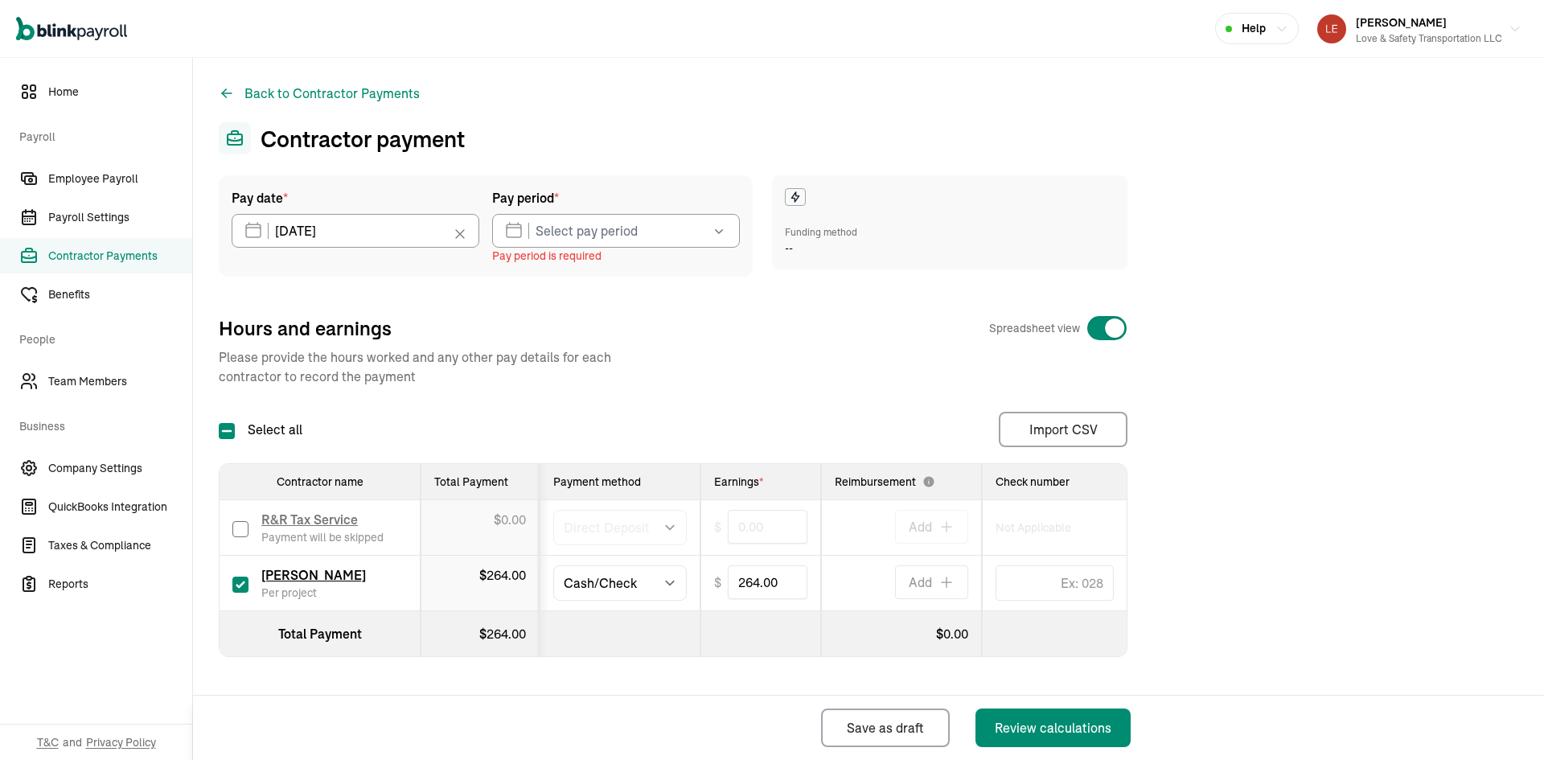
click at [716, 233] on icon "button" at bounding box center [719, 231] width 16 height 16
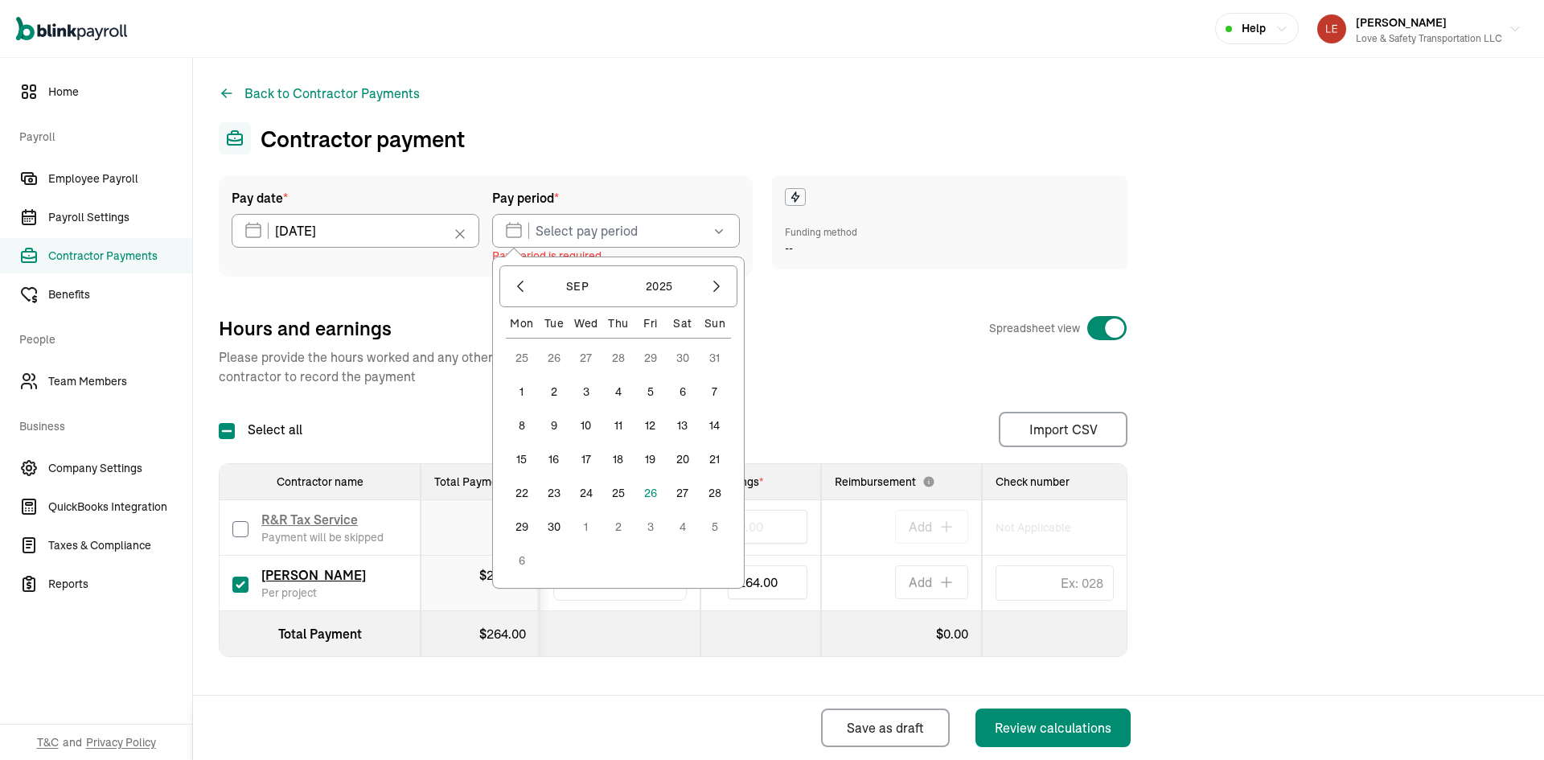
click at [621, 428] on button "11" at bounding box center [618, 425] width 32 height 32
click at [586, 458] on button "17" at bounding box center [586, 459] width 32 height 32
type input "[DATE] ~ [DATE]"
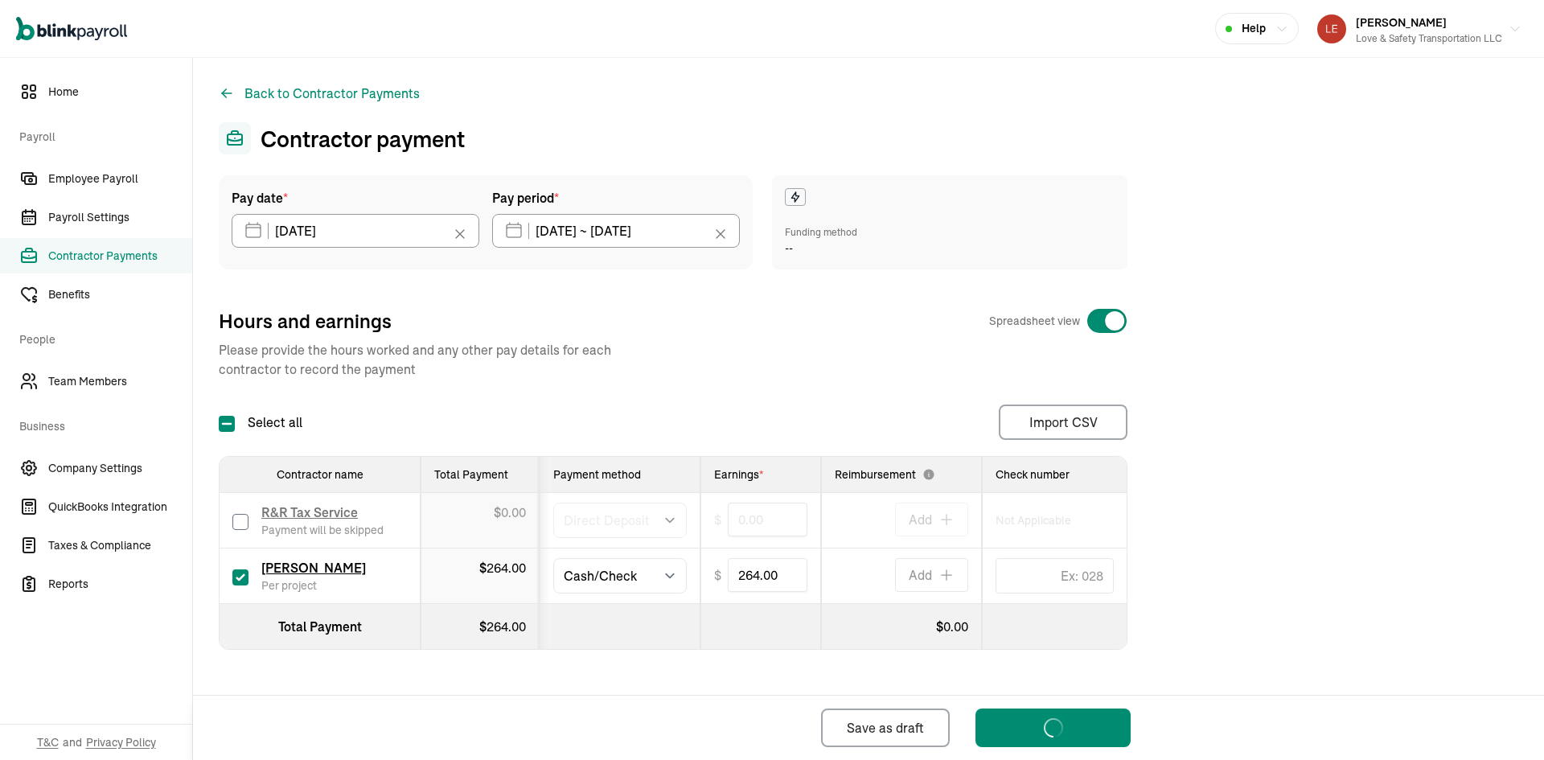
select select "direct_deposit"
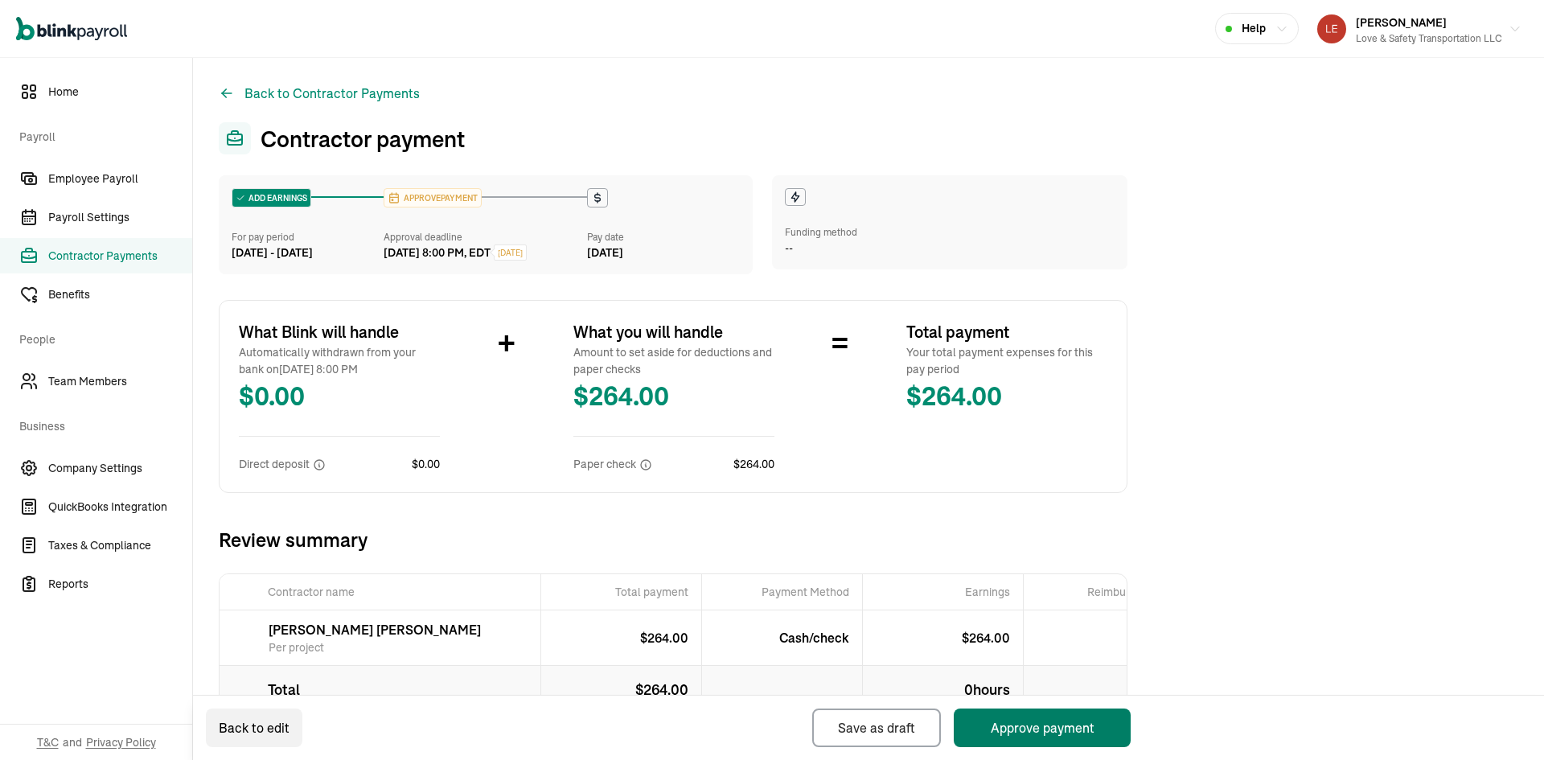
click at [1022, 722] on button "Approve payment" at bounding box center [1042, 728] width 177 height 39
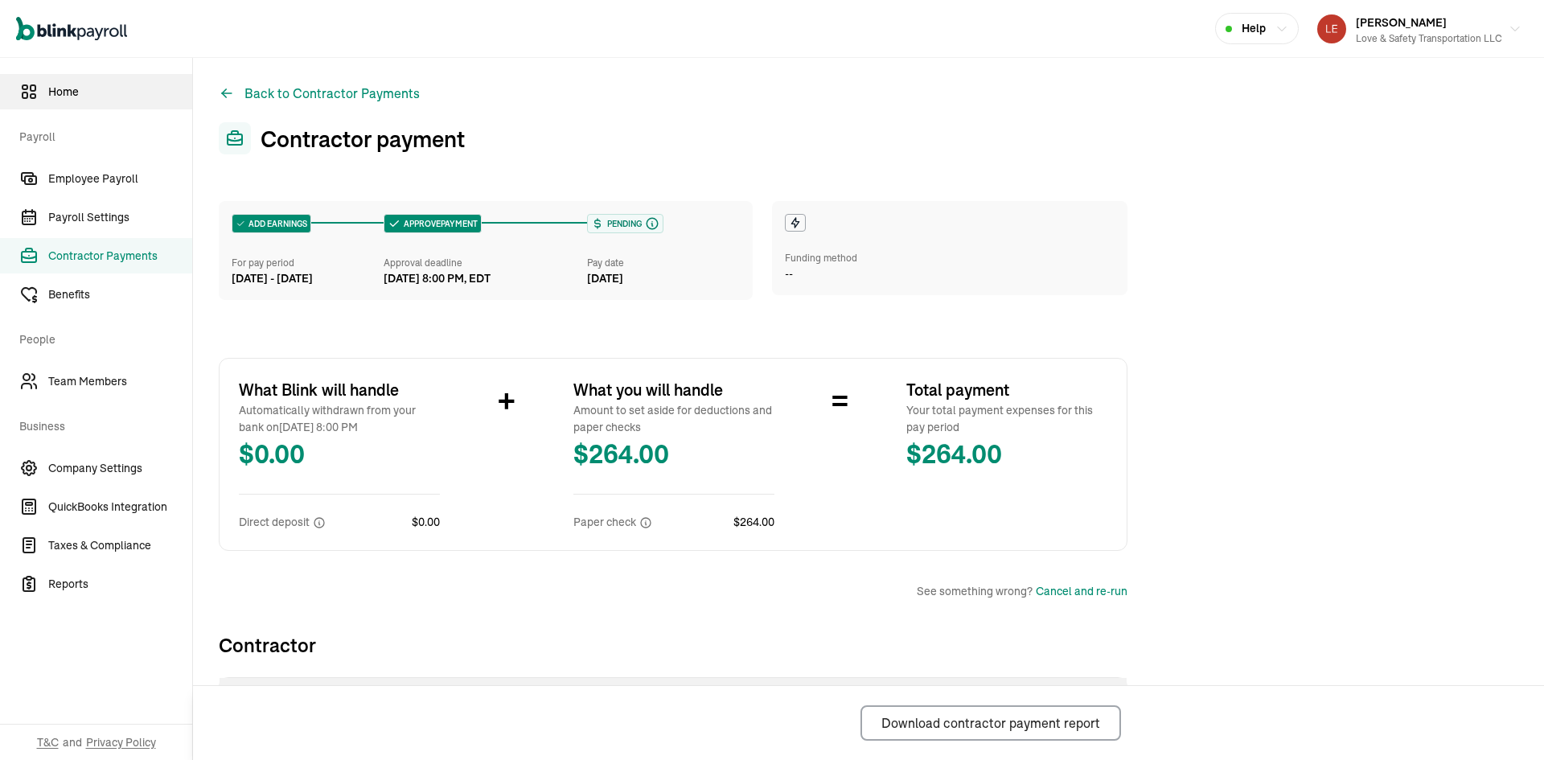
click at [76, 97] on span "Home" at bounding box center [120, 92] width 144 height 17
